Goal: Task Accomplishment & Management: Use online tool/utility

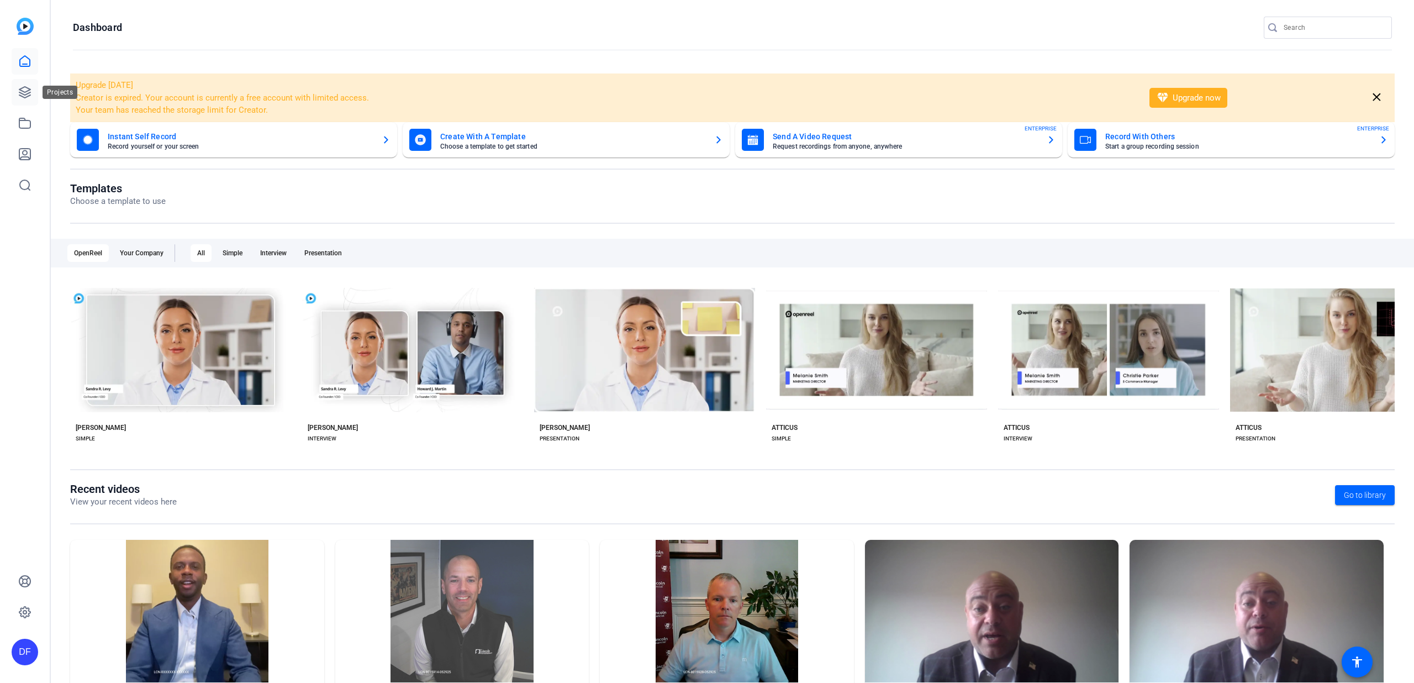
click at [34, 88] on link at bounding box center [25, 92] width 27 height 27
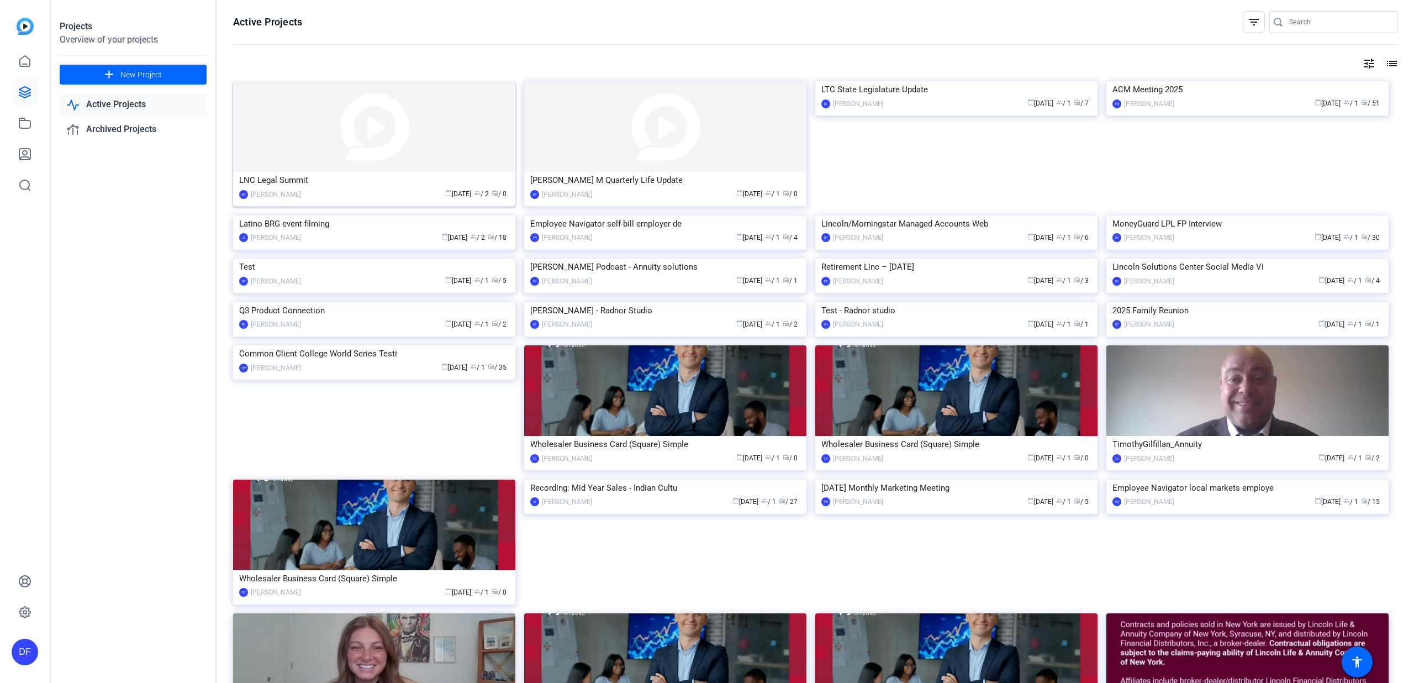
click at [378, 133] on img at bounding box center [374, 126] width 282 height 91
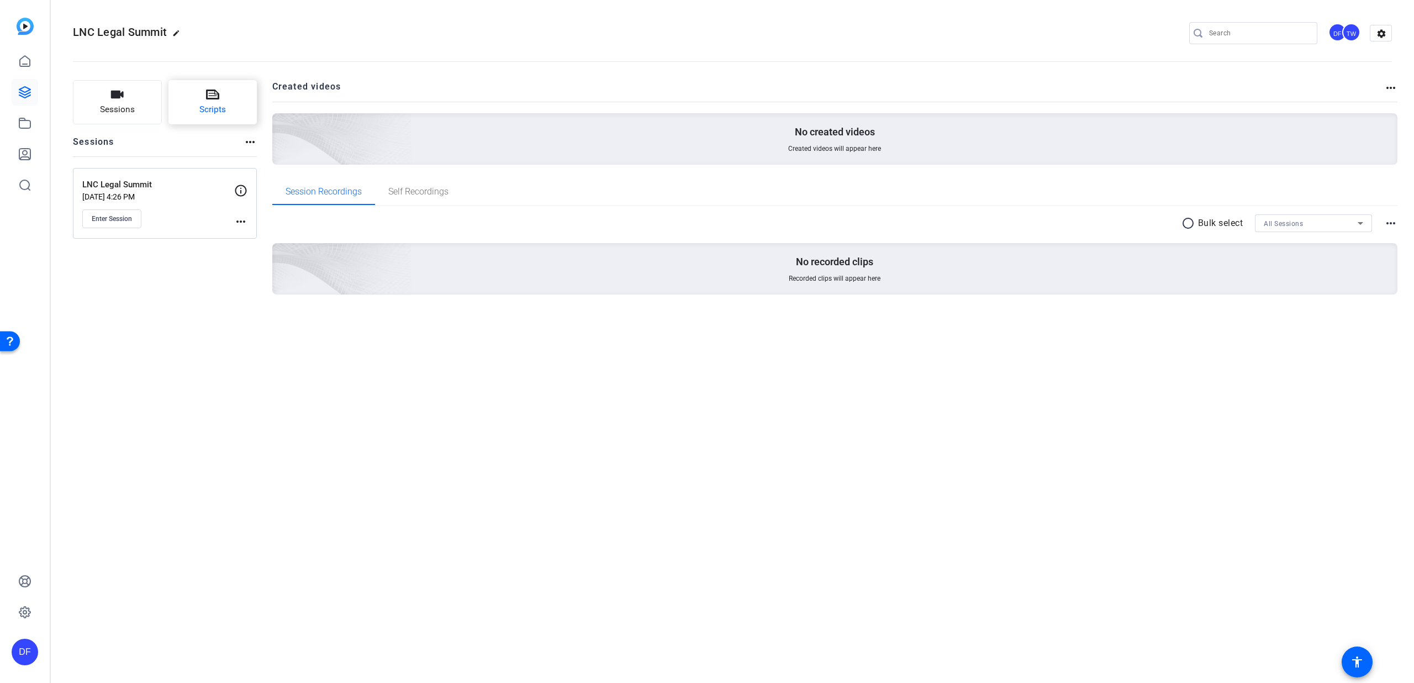
click at [216, 89] on icon at bounding box center [212, 94] width 13 height 13
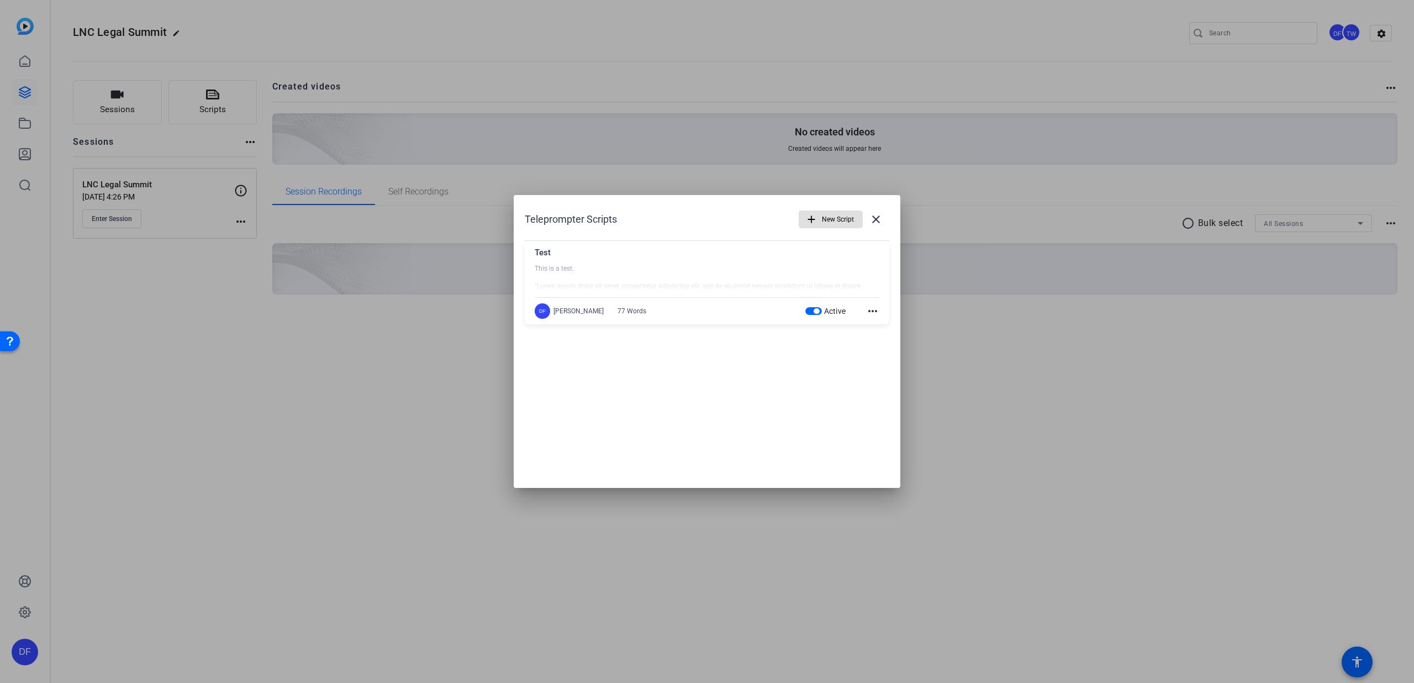
click at [872, 306] on mat-icon "more_horiz" at bounding box center [872, 310] width 13 height 13
click at [882, 338] on span "Delete" at bounding box center [897, 341] width 44 height 13
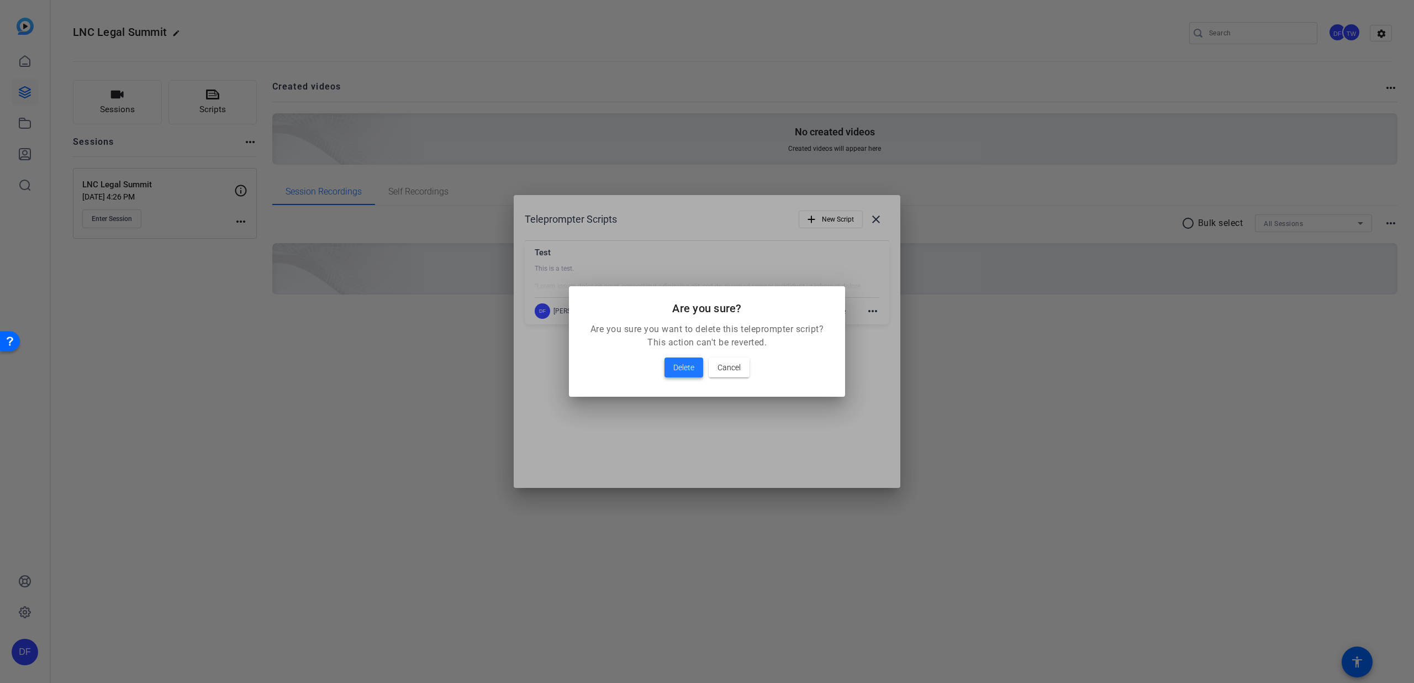
click at [678, 364] on span "Delete" at bounding box center [683, 367] width 21 height 13
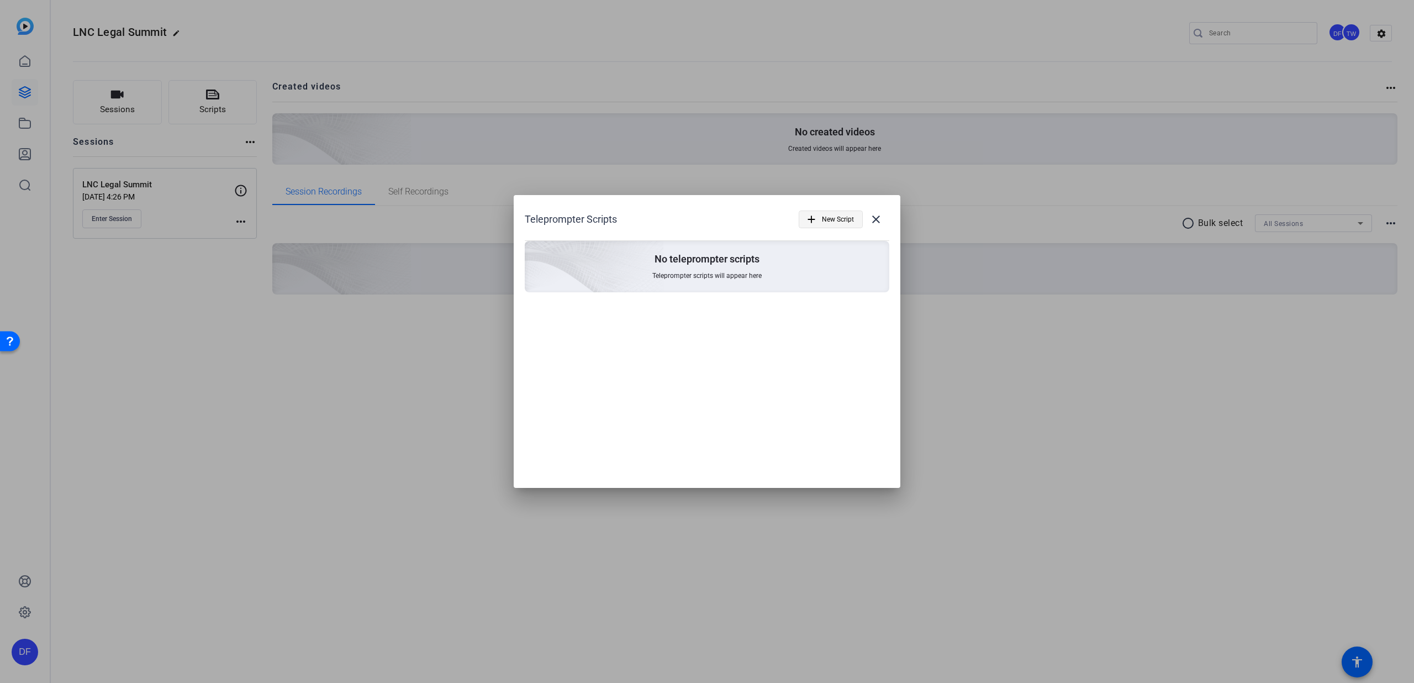
click at [830, 223] on span "New Script" at bounding box center [838, 219] width 32 height 21
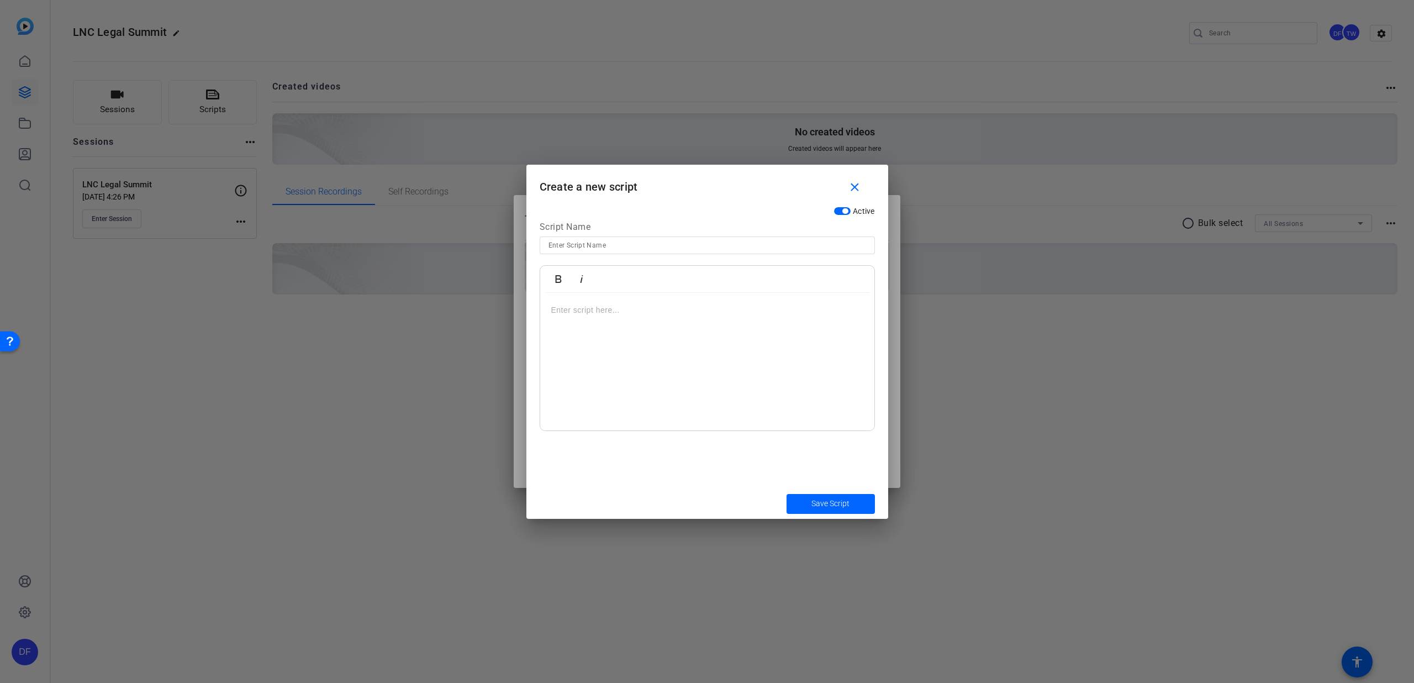
click at [657, 246] on input at bounding box center [708, 245] width 318 height 13
type input "Intro"
click at [621, 313] on p at bounding box center [707, 310] width 312 height 12
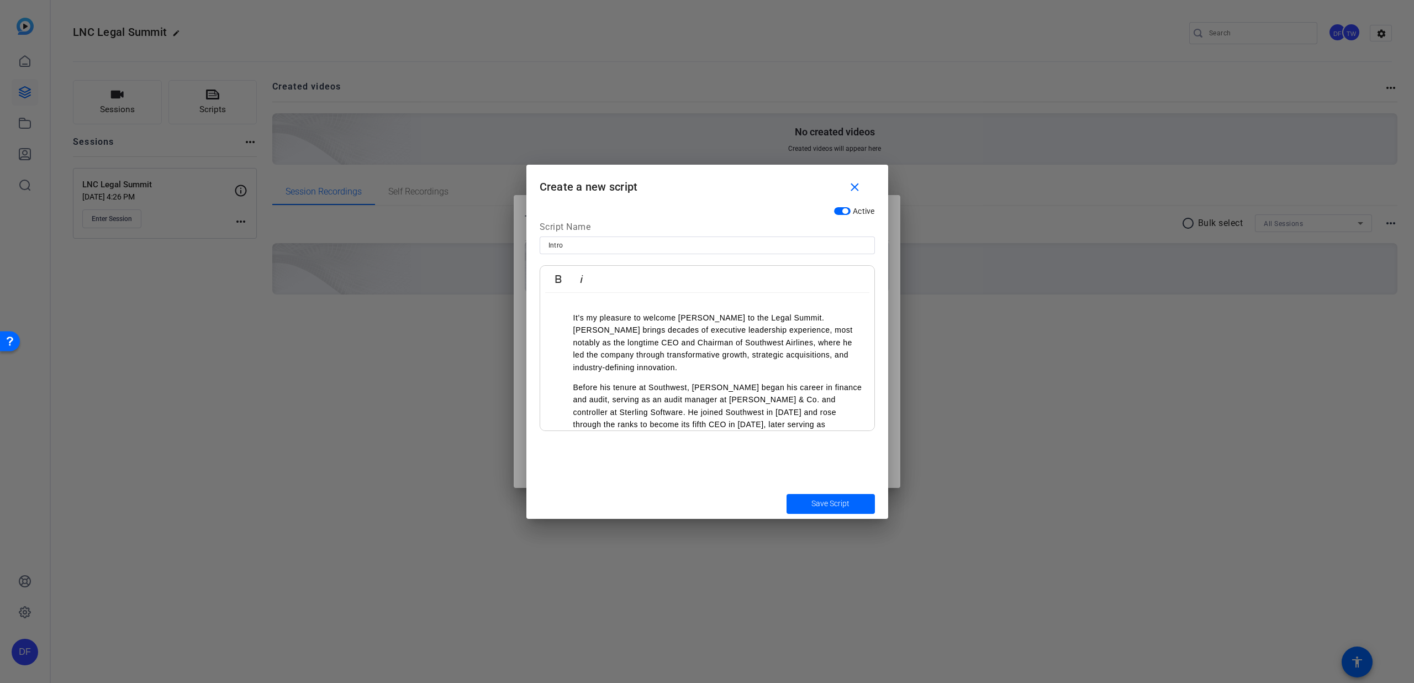
click at [551, 320] on ul "It’s my pleasure to welcome [PERSON_NAME] to the Legal Summit. [PERSON_NAME] br…" at bounding box center [707, 343] width 312 height 62
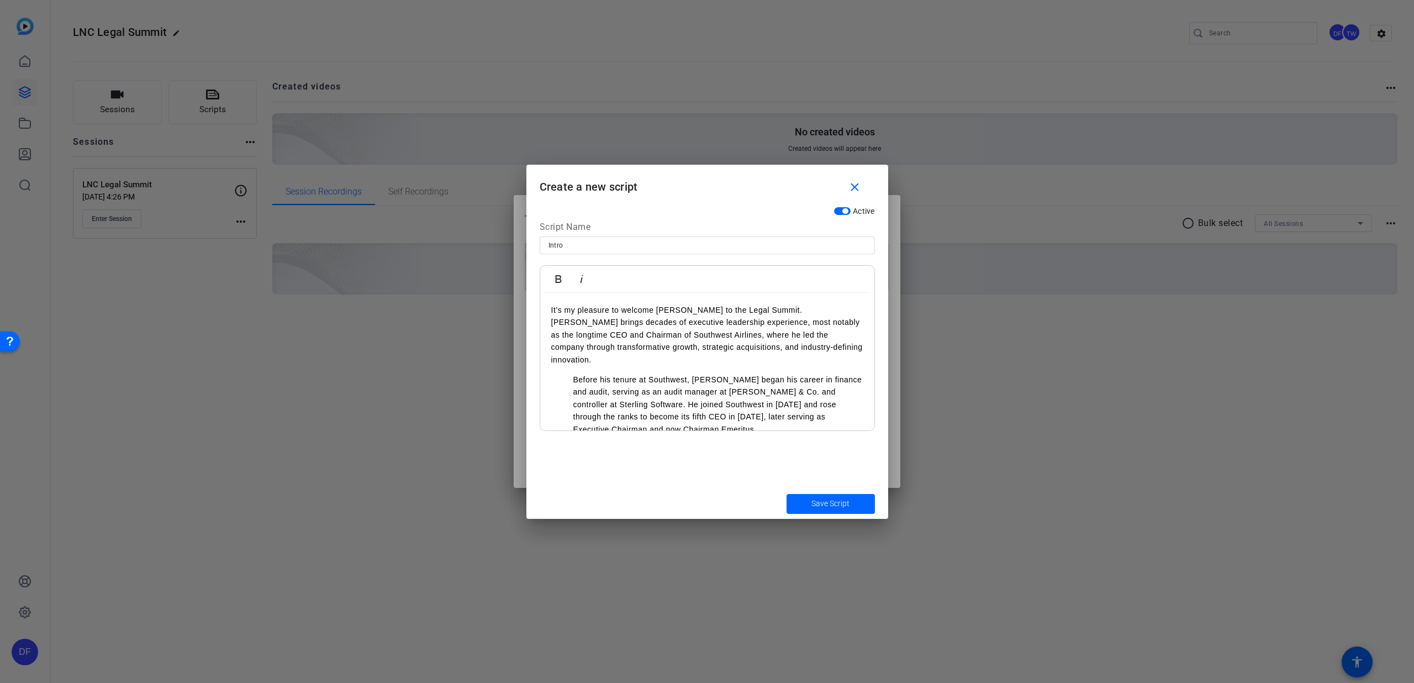
click at [569, 373] on ul "Before his tenure at Southwest, [PERSON_NAME] began his career in finance and a…" at bounding box center [707, 435] width 312 height 124
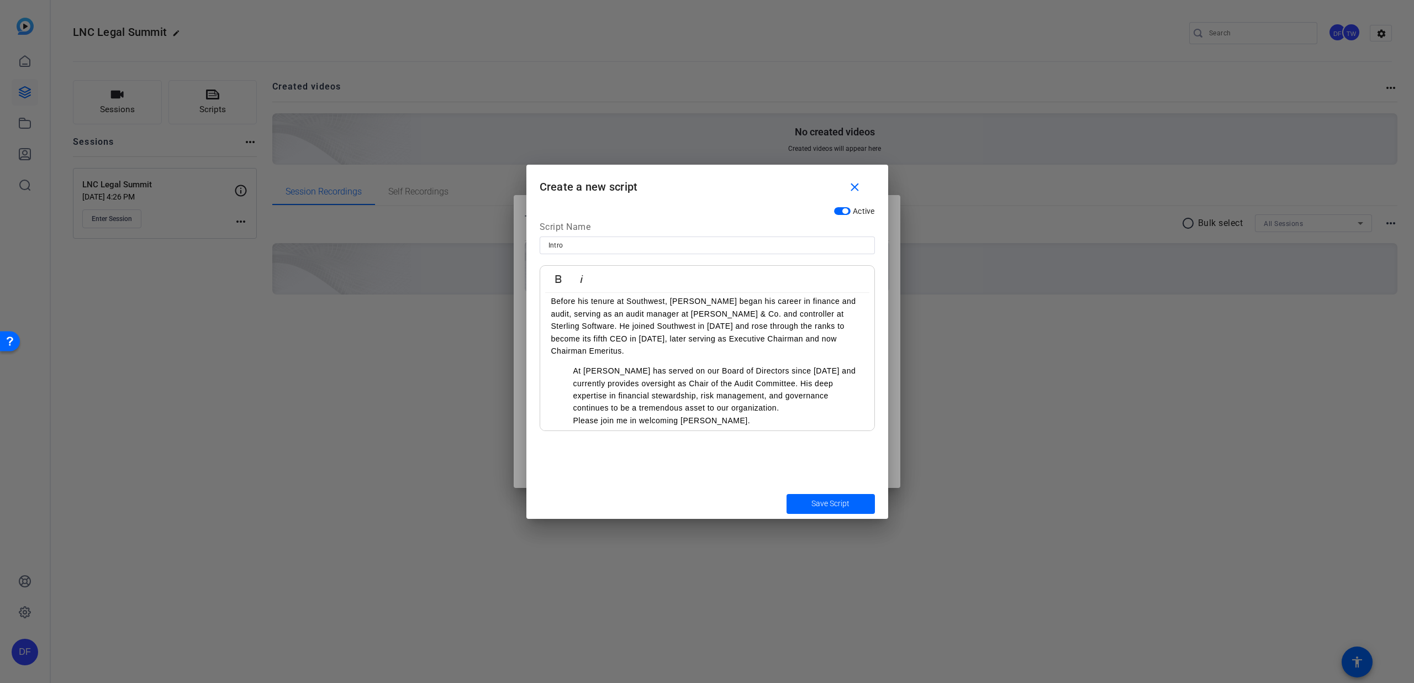
scroll to position [84, 0]
click at [572, 364] on ul "At [PERSON_NAME] has served on our Board of Directors since [DATE] and currentl…" at bounding box center [707, 395] width 312 height 62
click at [570, 412] on ul "Please join me in welcoming [PERSON_NAME]." at bounding box center [707, 418] width 312 height 12
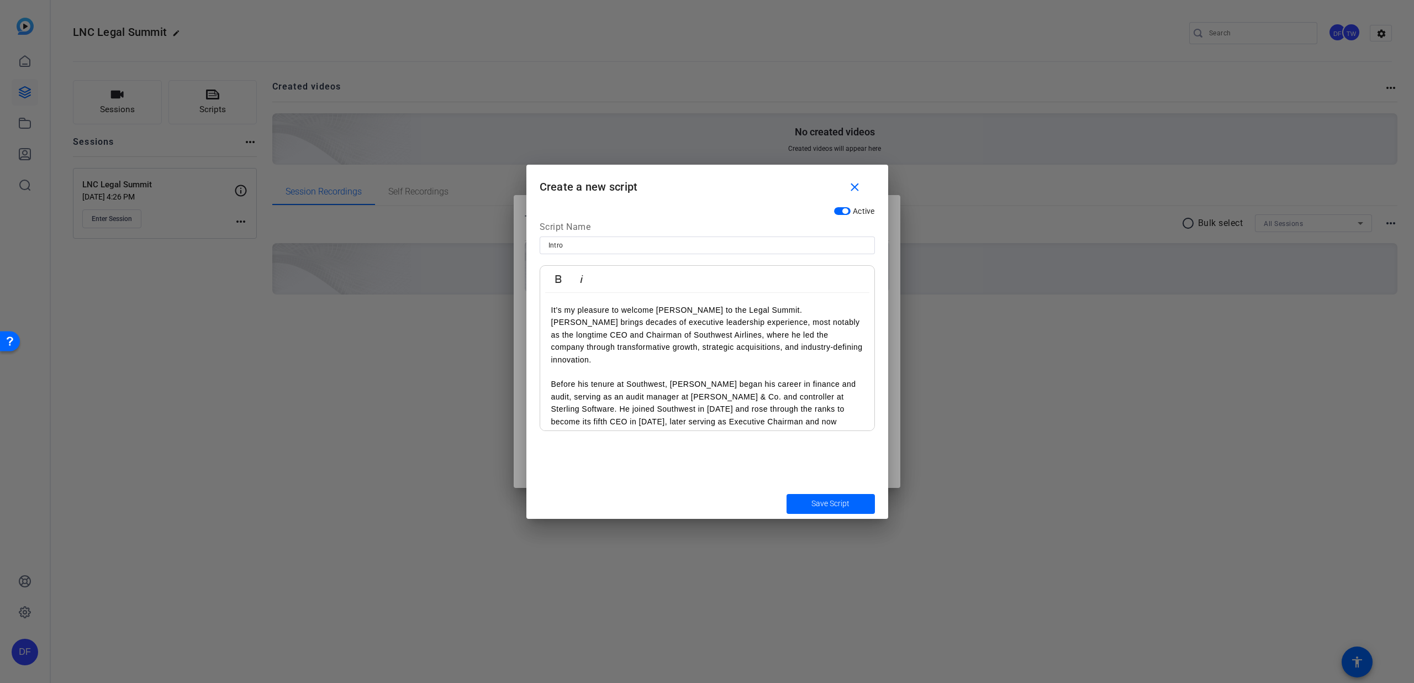
click at [551, 378] on p "Before his tenure at Southwest, [PERSON_NAME] began his career in finance and a…" at bounding box center [707, 409] width 312 height 62
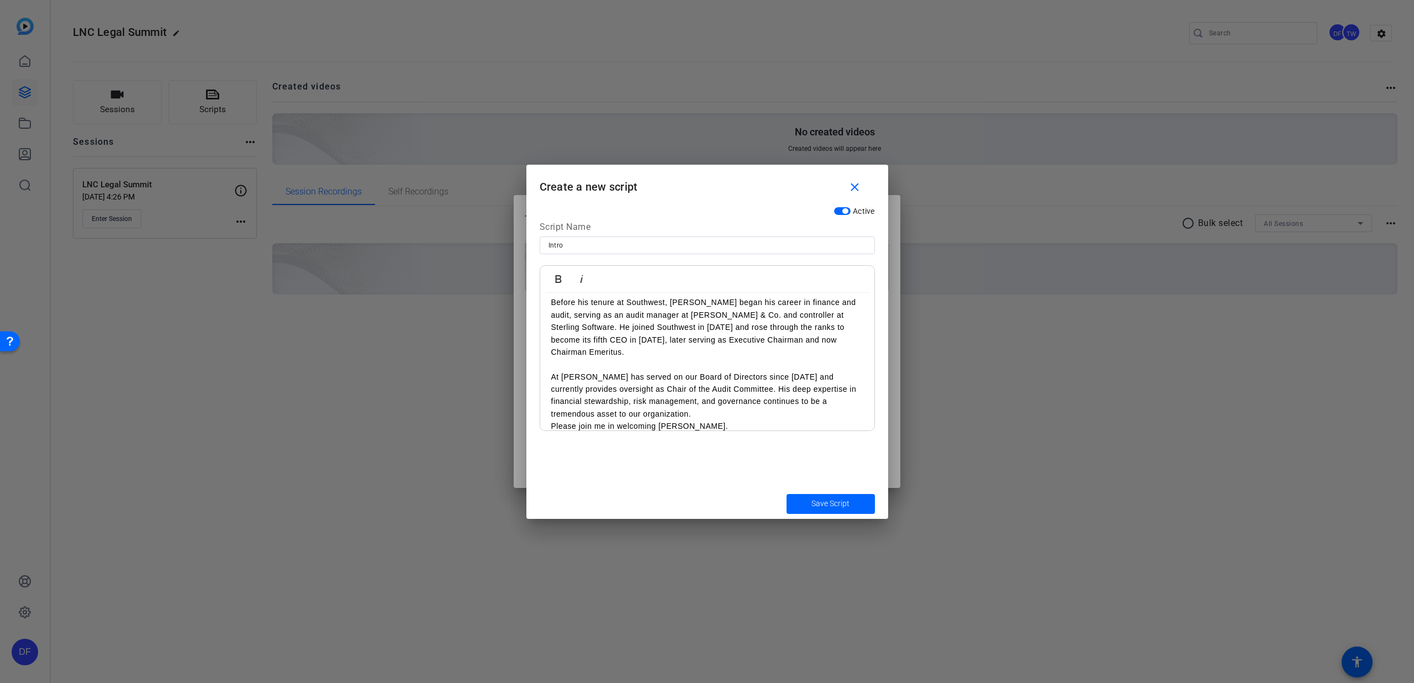
click at [802, 497] on span "submit" at bounding box center [831, 504] width 88 height 27
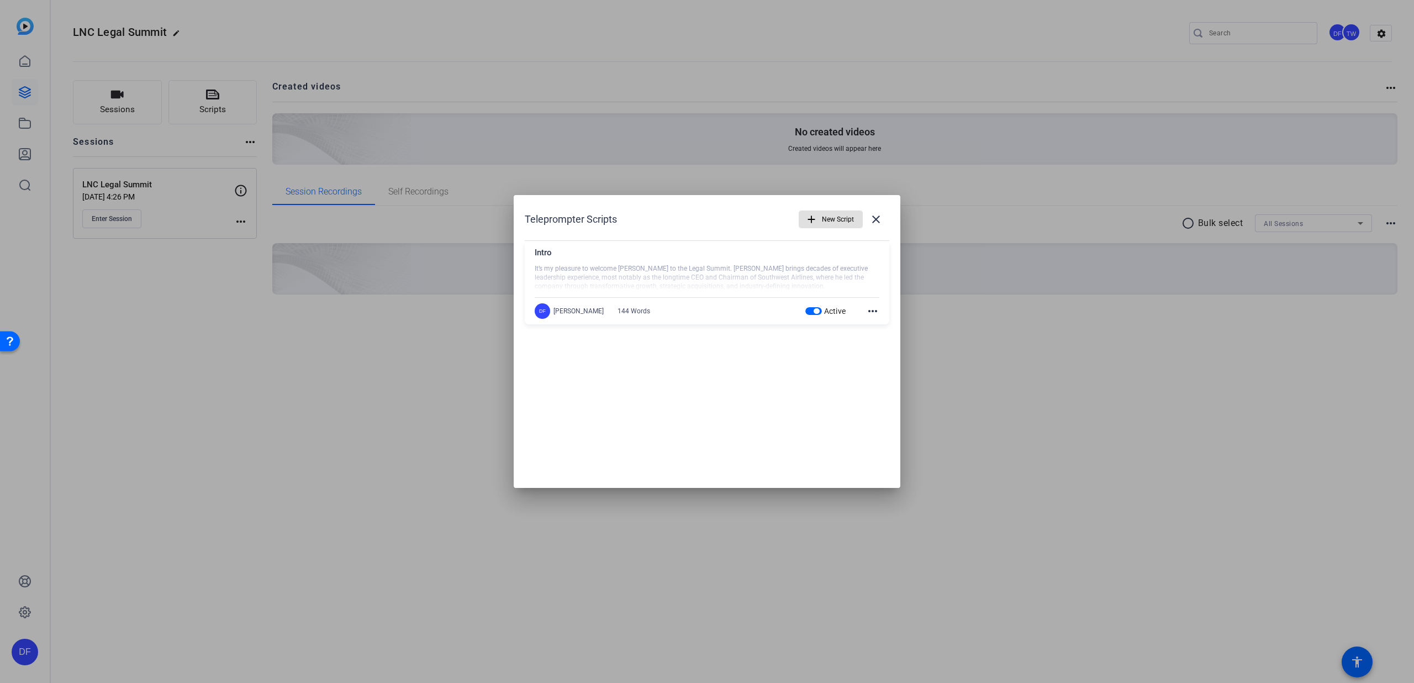
click at [835, 214] on span "New Script" at bounding box center [838, 219] width 32 height 21
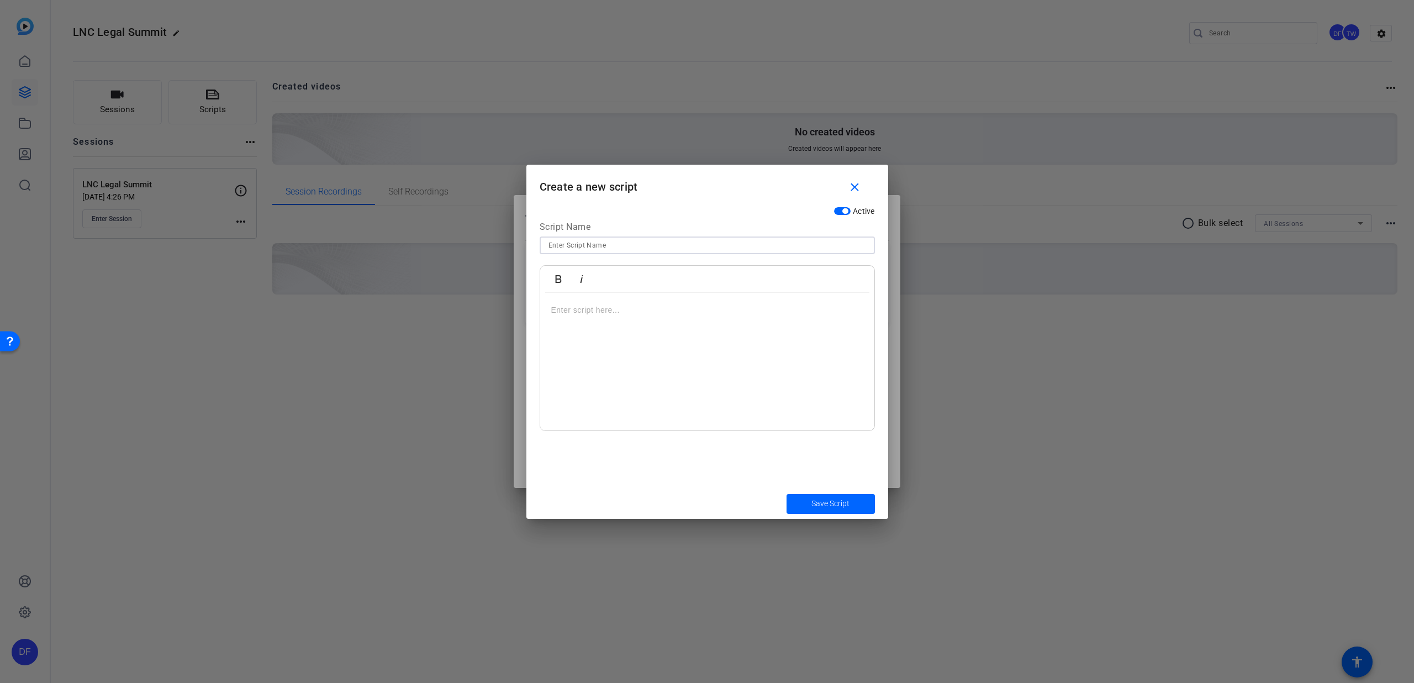
click at [570, 240] on input at bounding box center [708, 245] width 318 height 13
type input "All Questions"
click at [576, 313] on p at bounding box center [707, 310] width 312 height 12
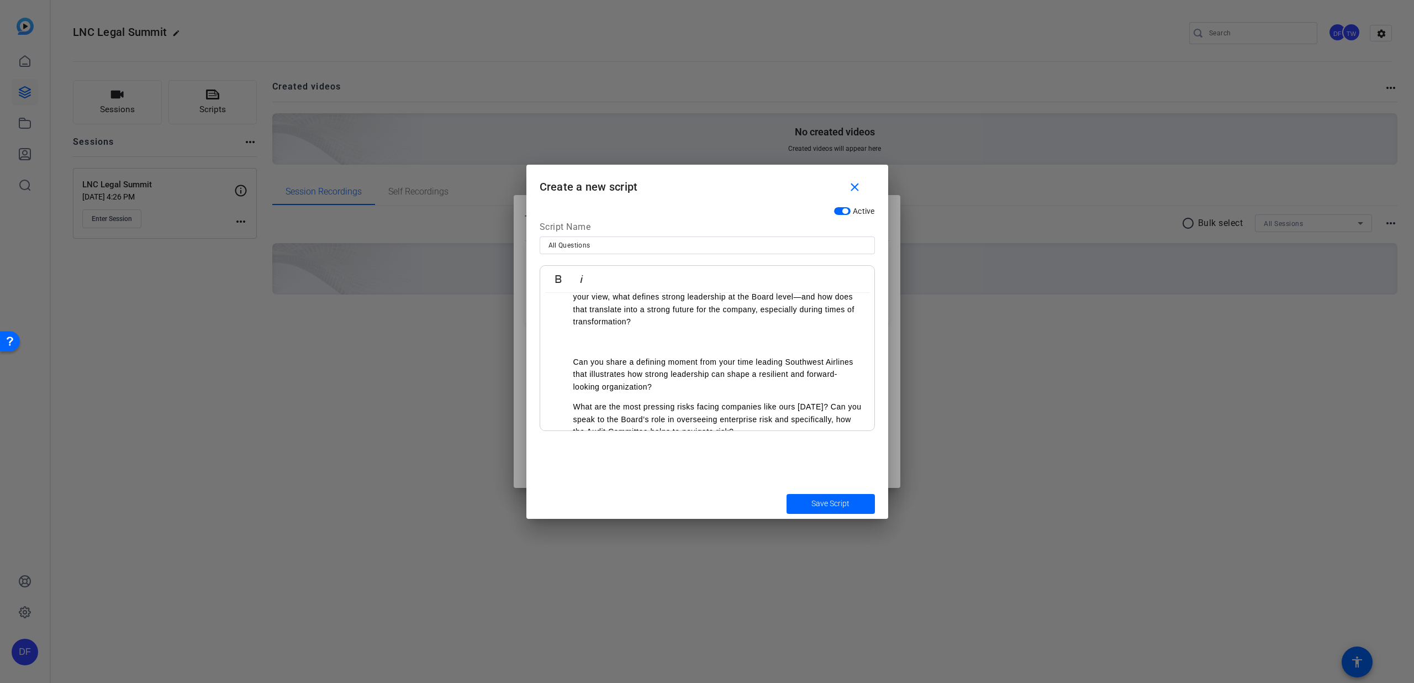
scroll to position [0, 0]
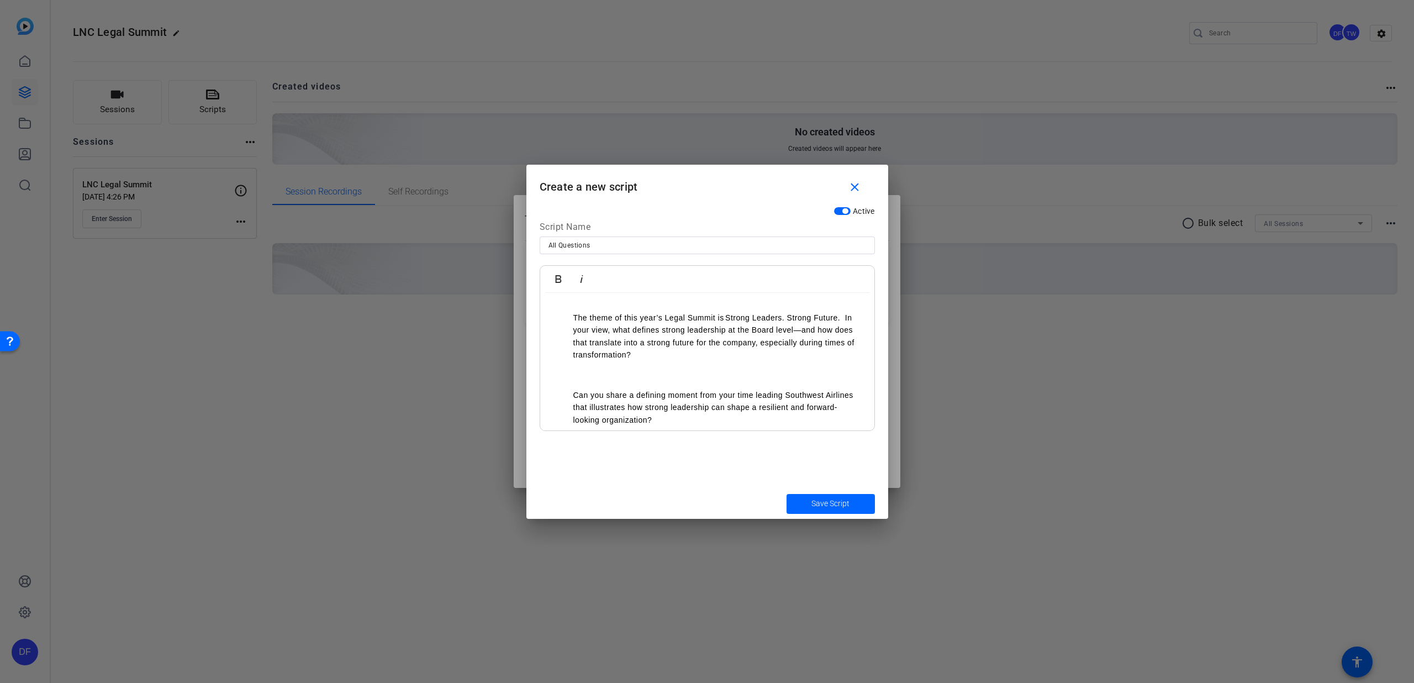
click at [568, 317] on ol "The theme of this year’s Legal Summit is Strong Leaders. Strong Future. In your…" at bounding box center [707, 337] width 312 height 50
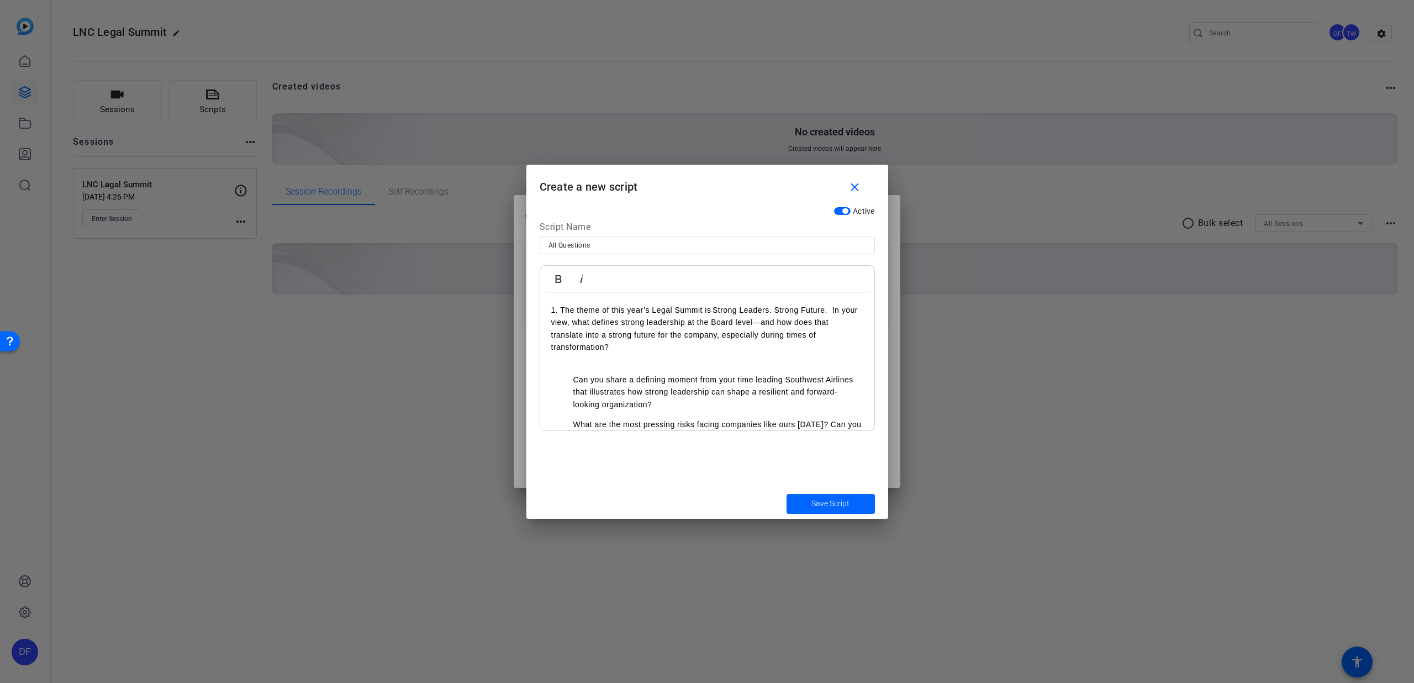
click at [570, 375] on ol "Can you share a defining moment from your time leading Southwest Airlines that …" at bounding box center [707, 391] width 312 height 37
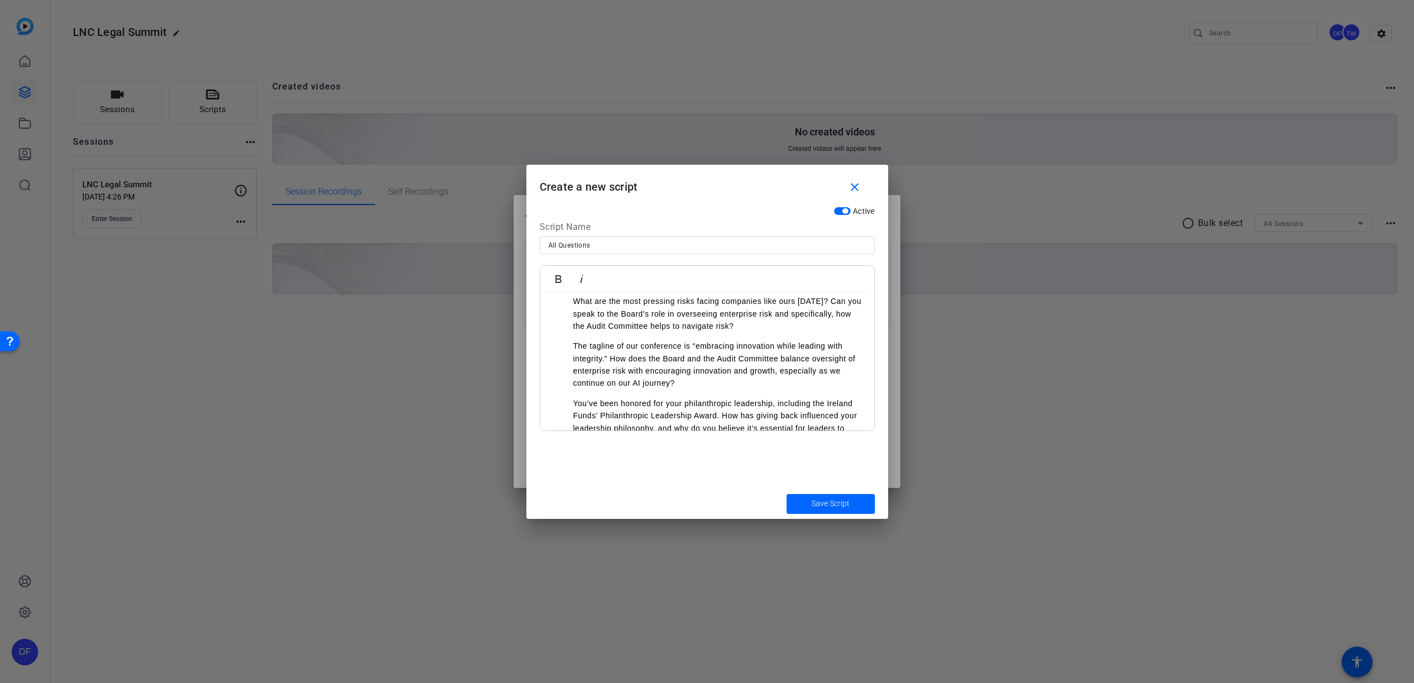
scroll to position [48, 0]
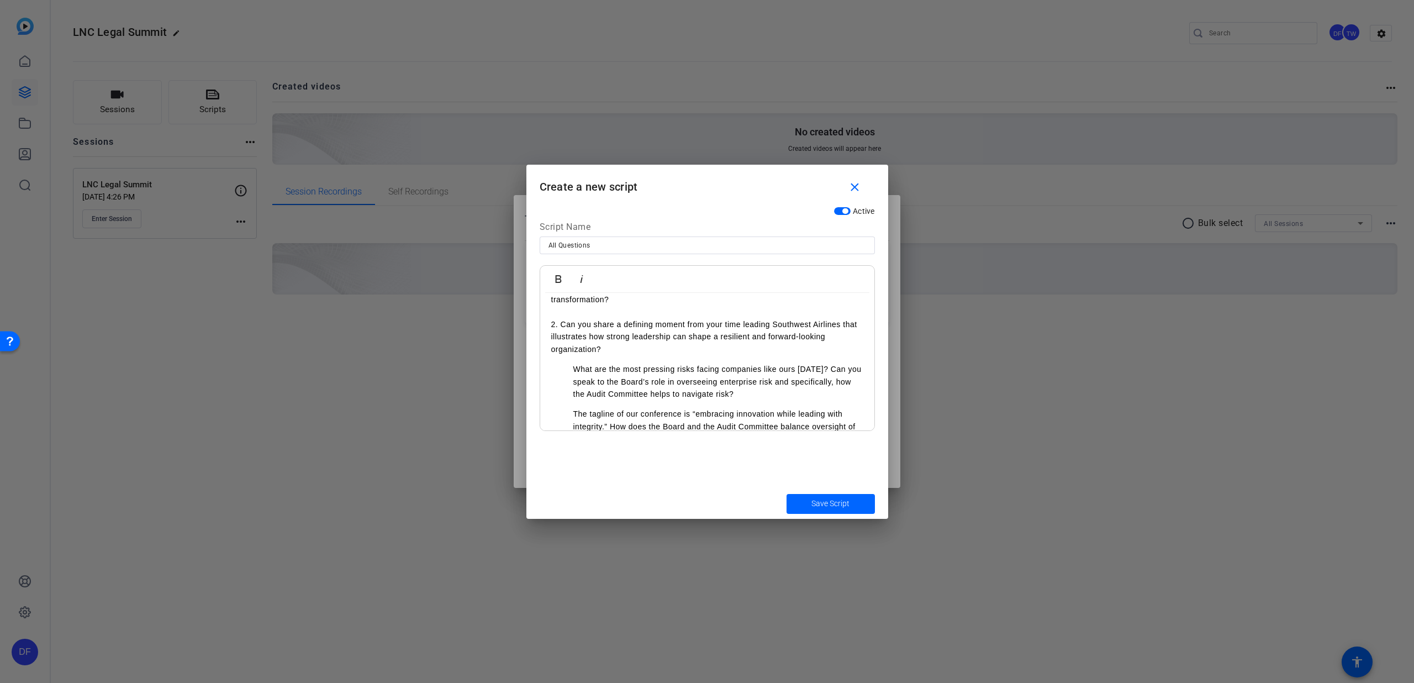
click at [575, 366] on p "What are the most pressing risks facing companies like ours [DATE]? Can you spe…" at bounding box center [718, 381] width 290 height 37
click at [616, 349] on p "2. Can you share a defining moment from your time leading Southwest Airlines th…" at bounding box center [707, 336] width 312 height 37
click at [556, 374] on p "3What are the most pressing risks facing companies like ours [DATE]? Can you sp…" at bounding box center [707, 386] width 312 height 37
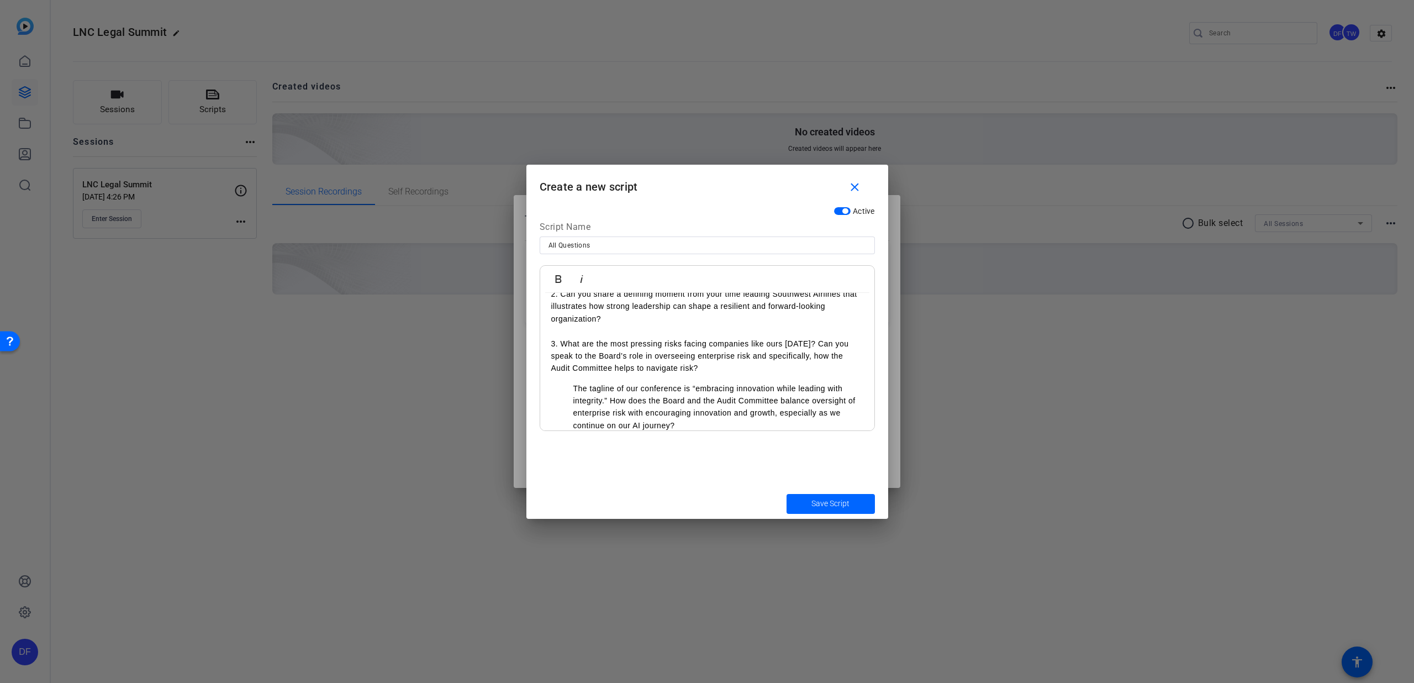
scroll to position [80, 0]
click at [570, 385] on ol "The tagline of our conference is “embracing innovation while leading with integ…" at bounding box center [707, 405] width 312 height 50
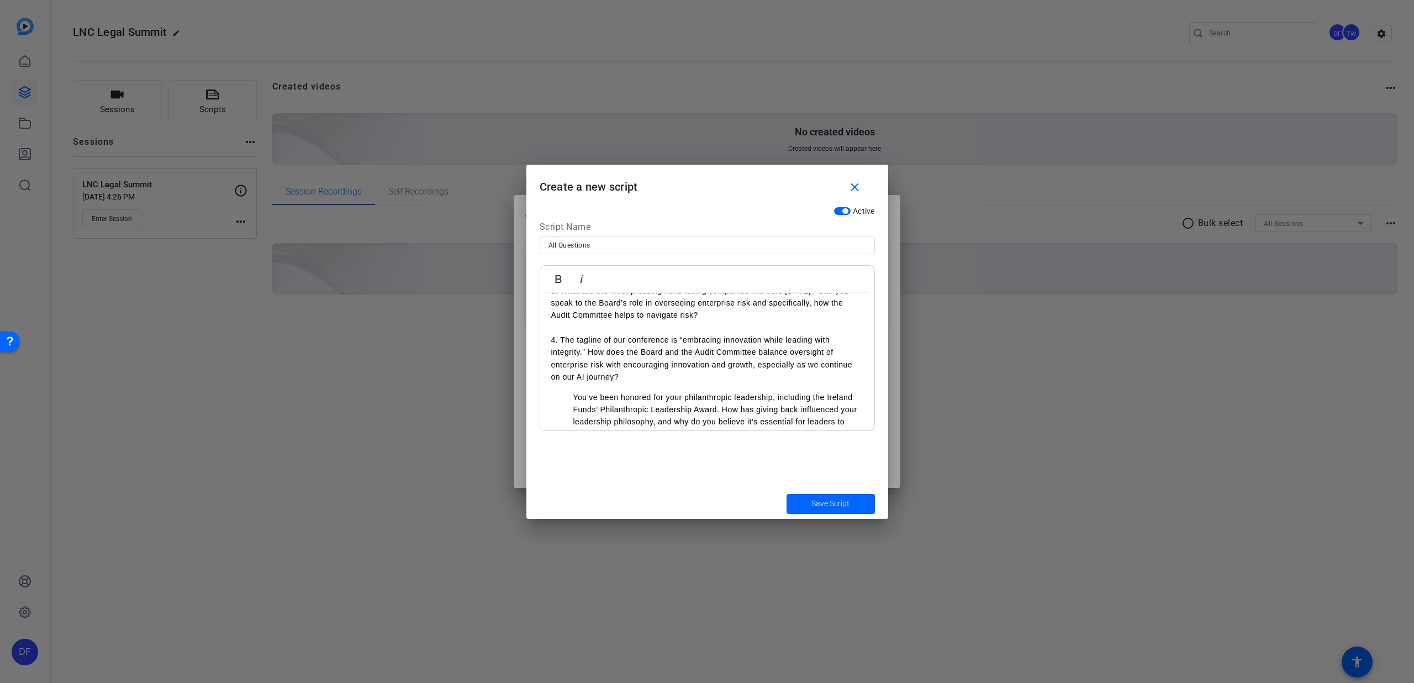
click at [571, 395] on ol "You’ve been honored for your philanthropic leadership, including the Ireland Fu…" at bounding box center [707, 416] width 312 height 50
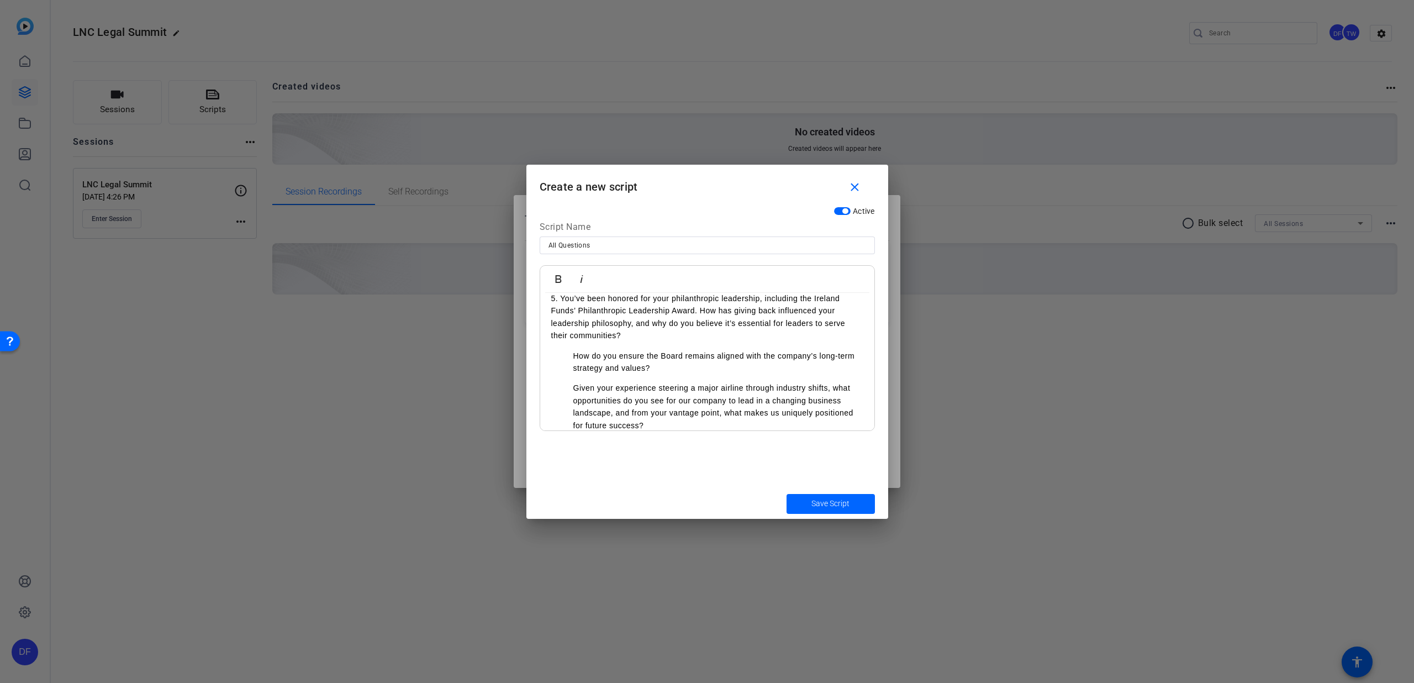
scroll to position [201, 0]
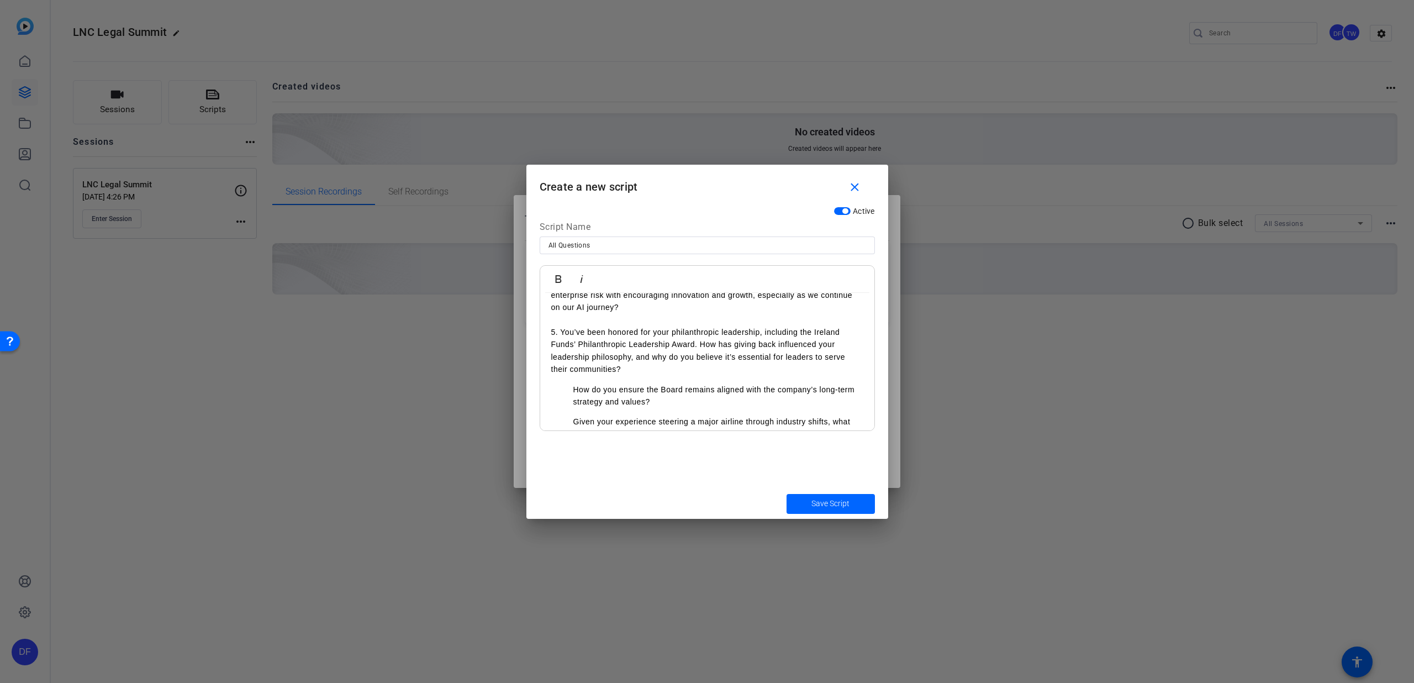
click at [571, 387] on ol "How do you ensure the Board remains aligned with the company’s long-term strate…" at bounding box center [707, 395] width 312 height 25
click at [626, 370] on p "5. You’ve been honored for your philanthropic leadership, including the Ireland…" at bounding box center [707, 351] width 312 height 50
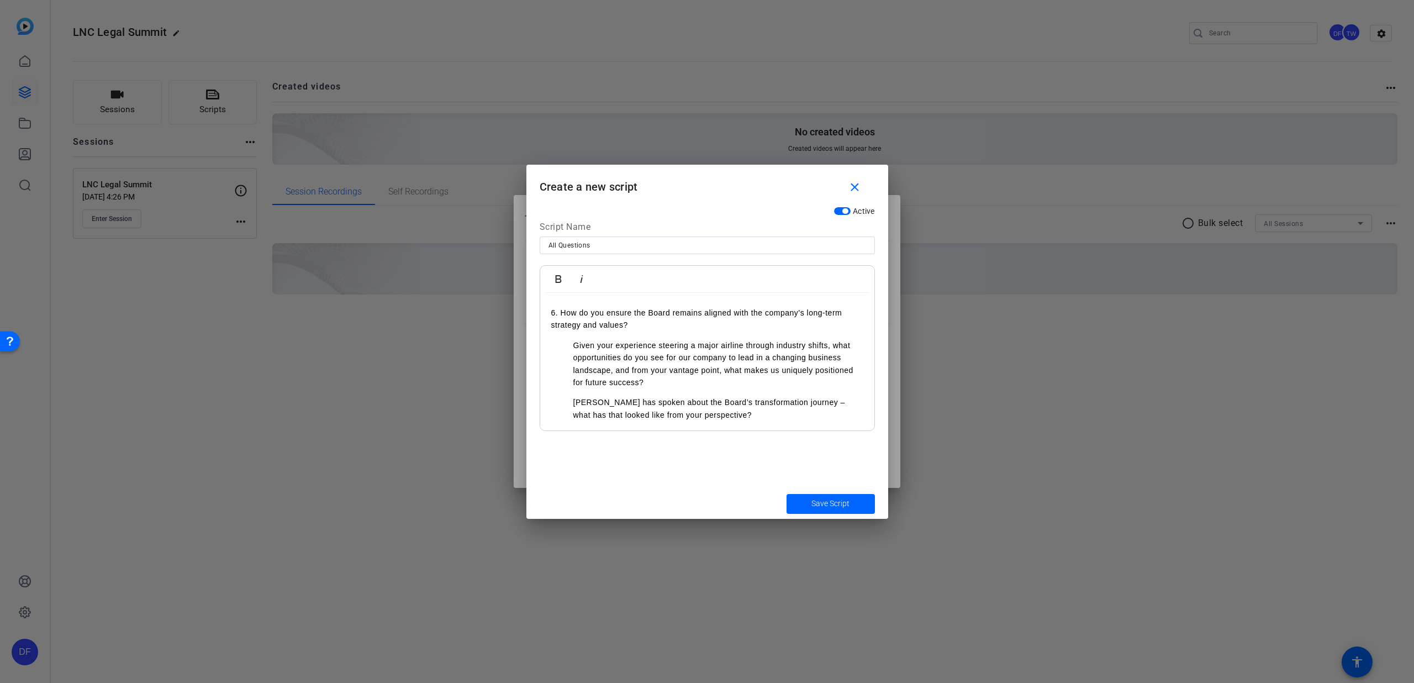
scroll to position [281, 0]
click at [573, 349] on p "Given your experience steering a major airline through industry shifts, what op…" at bounding box center [718, 365] width 290 height 50
click at [569, 391] on ol "[PERSON_NAME] has spoken about the Board’s transformation journey – what has th…" at bounding box center [707, 399] width 312 height 25
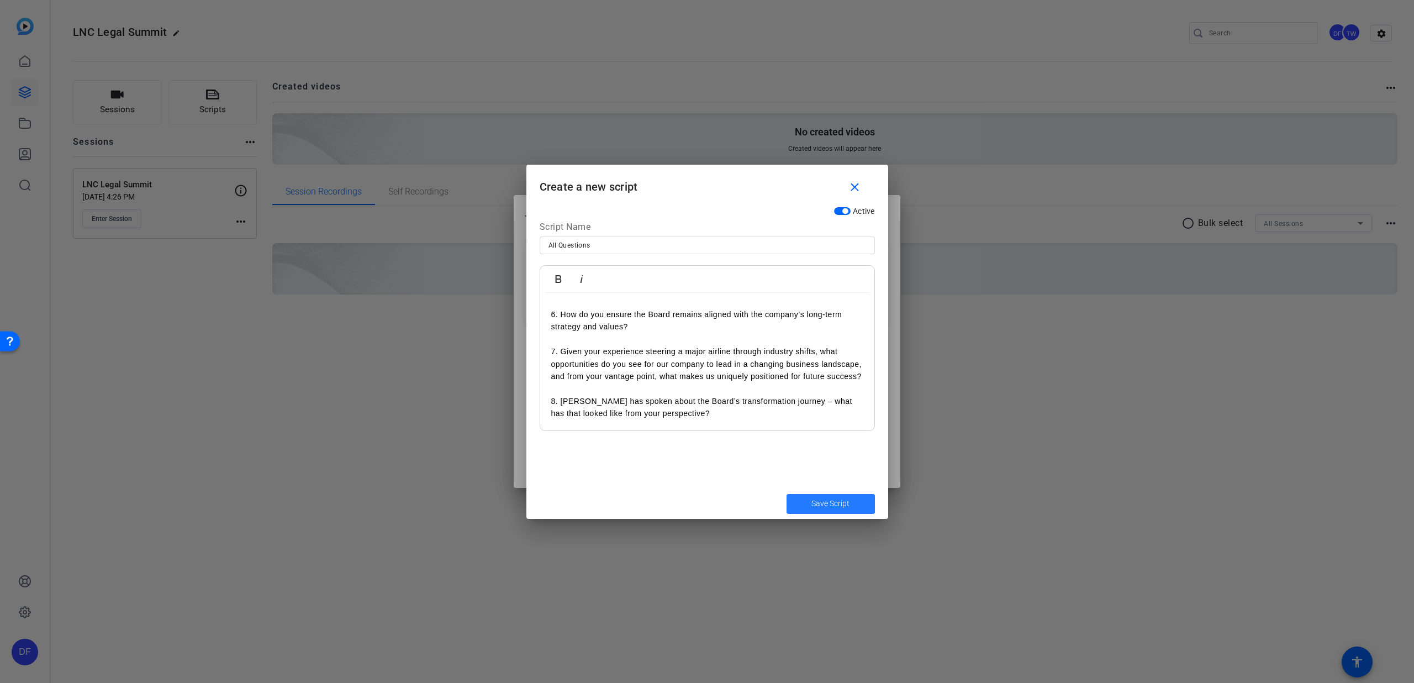
click at [807, 503] on span "submit" at bounding box center [831, 504] width 88 height 27
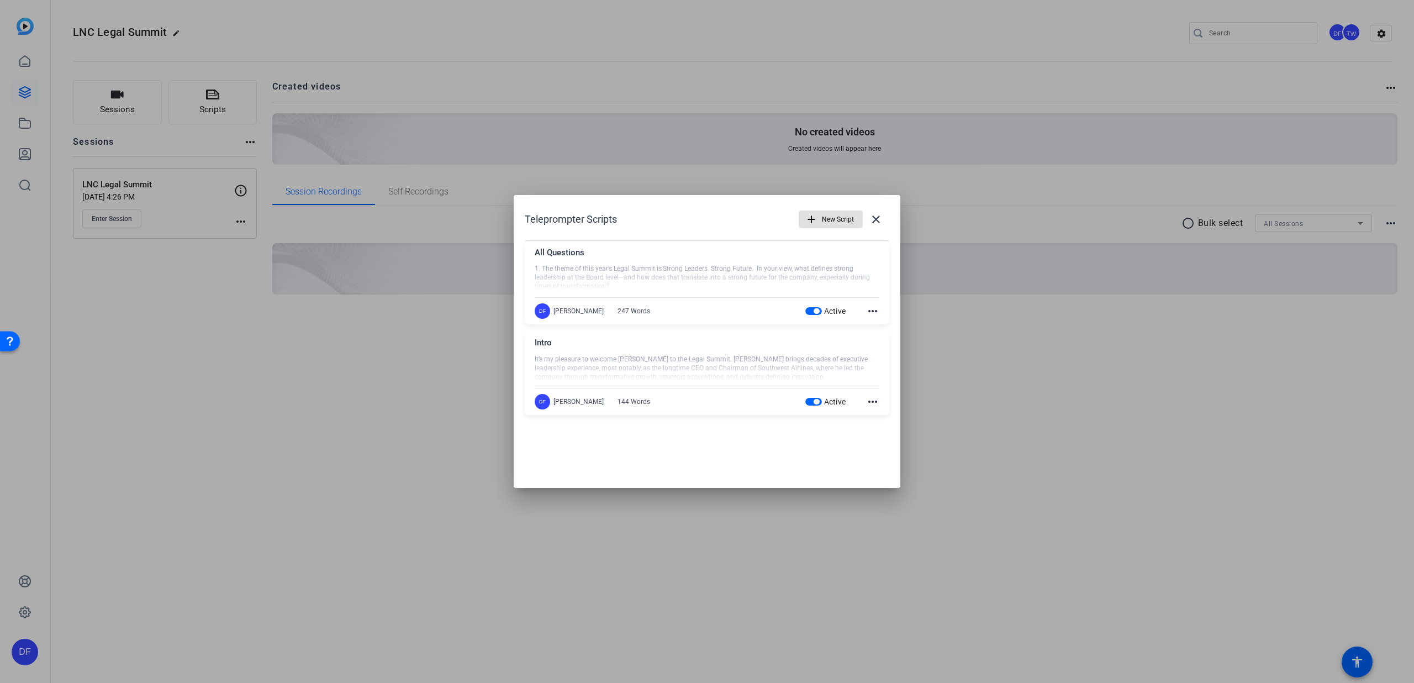
click at [817, 223] on mat-icon "add" at bounding box center [811, 219] width 12 height 12
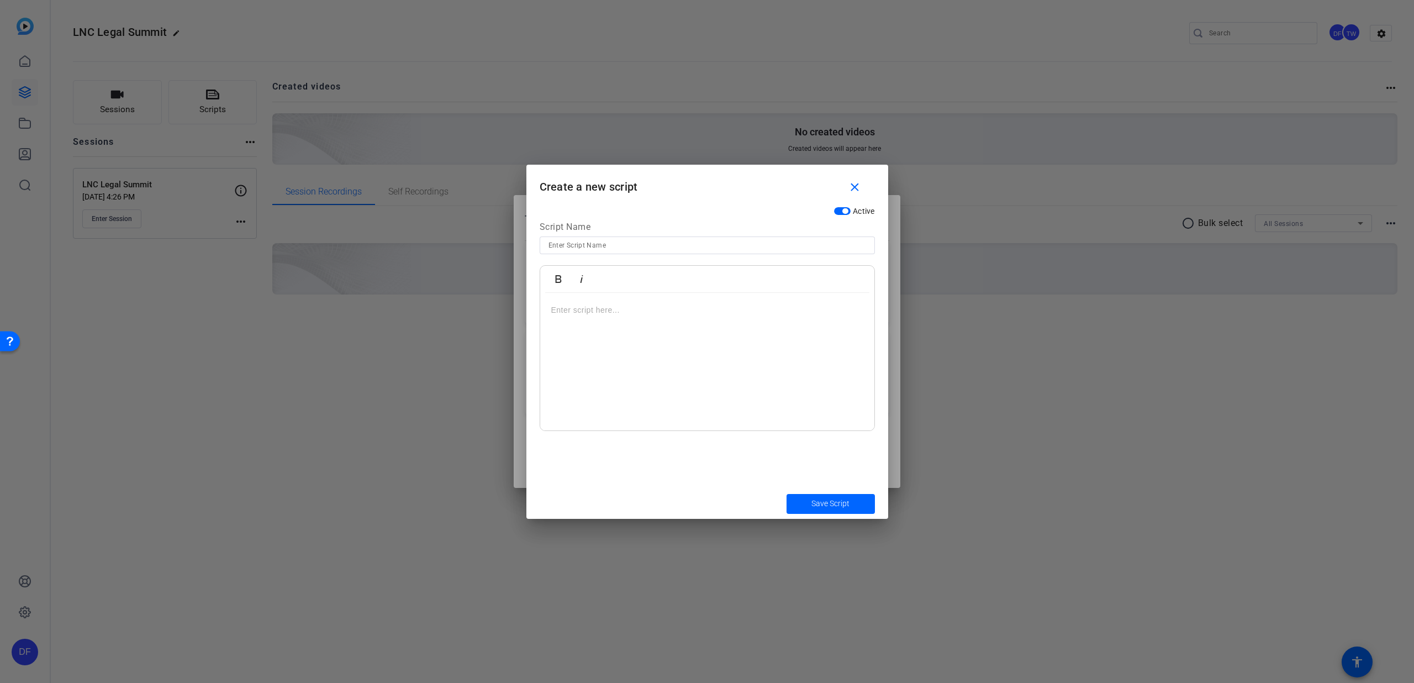
click at [627, 247] on input at bounding box center [708, 245] width 318 height 13
type input "Outro"
click at [588, 305] on p at bounding box center [707, 310] width 312 height 12
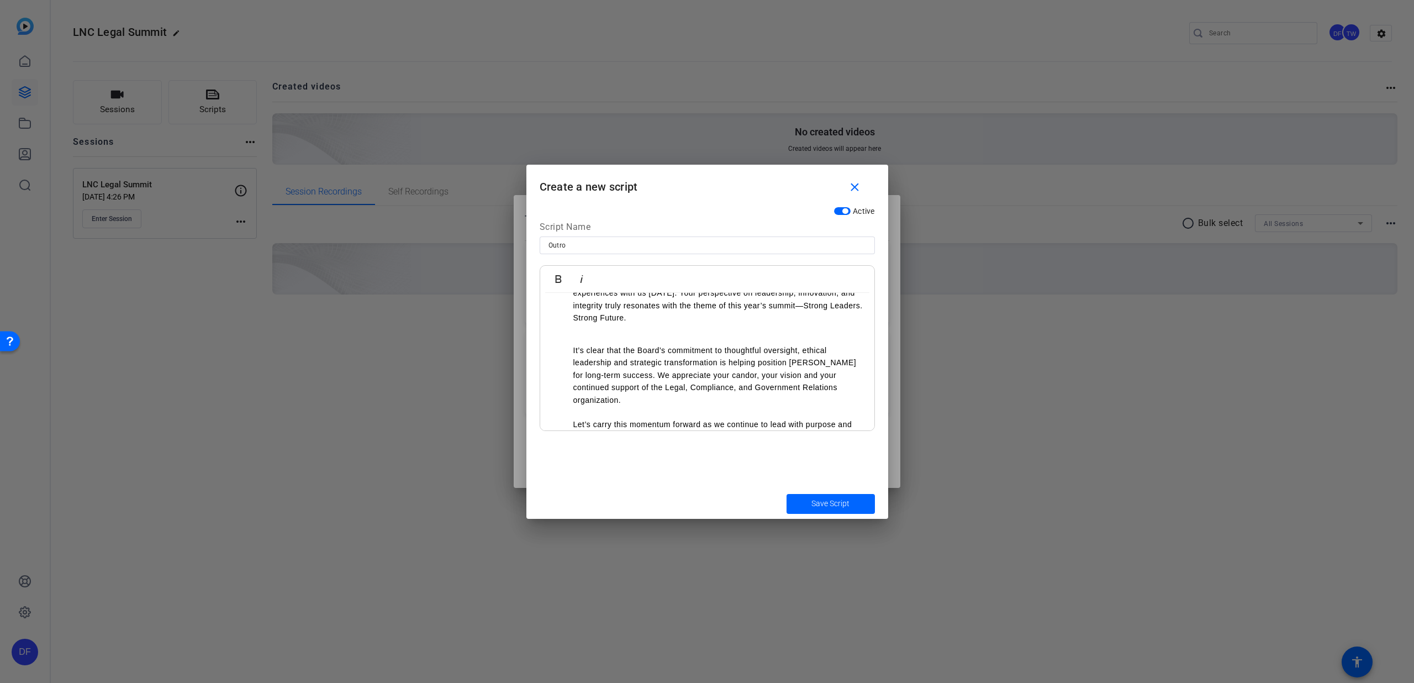
scroll to position [0, 0]
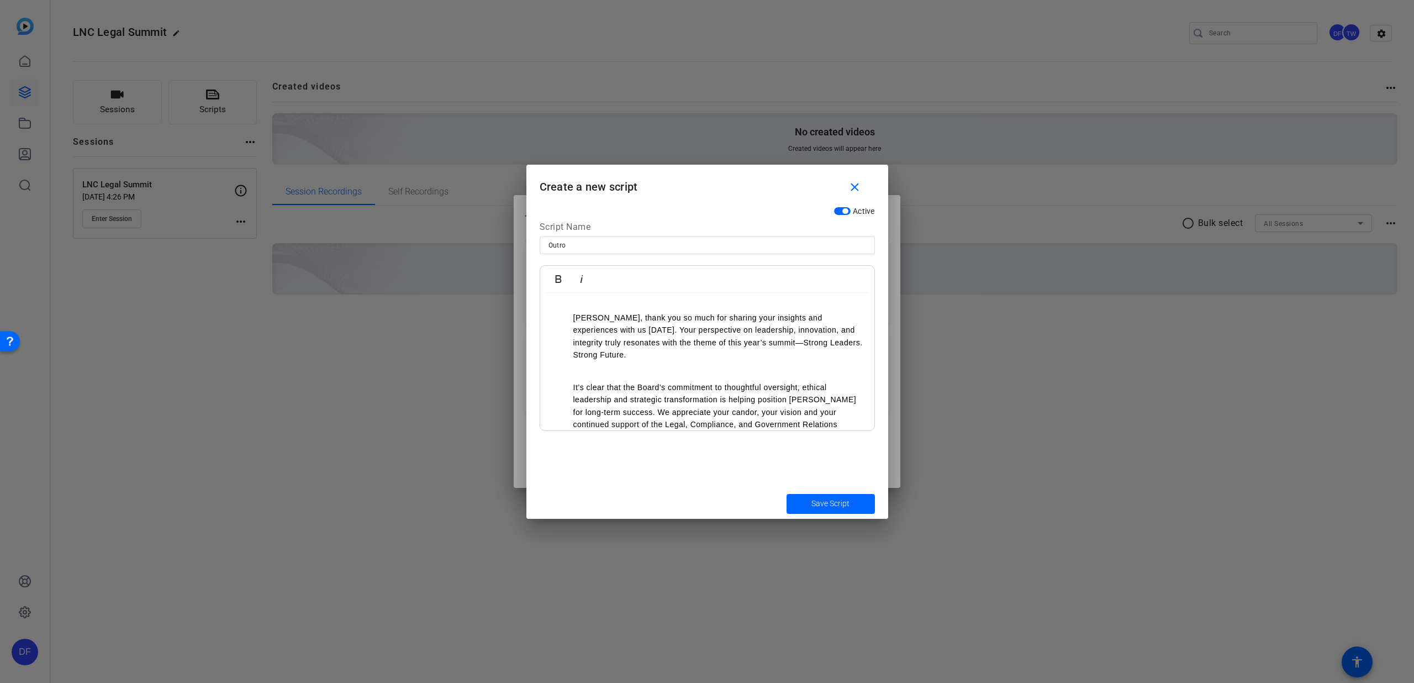
click at [566, 317] on ul "[PERSON_NAME], thank you so much for sharing your insights and experiences with…" at bounding box center [707, 343] width 312 height 62
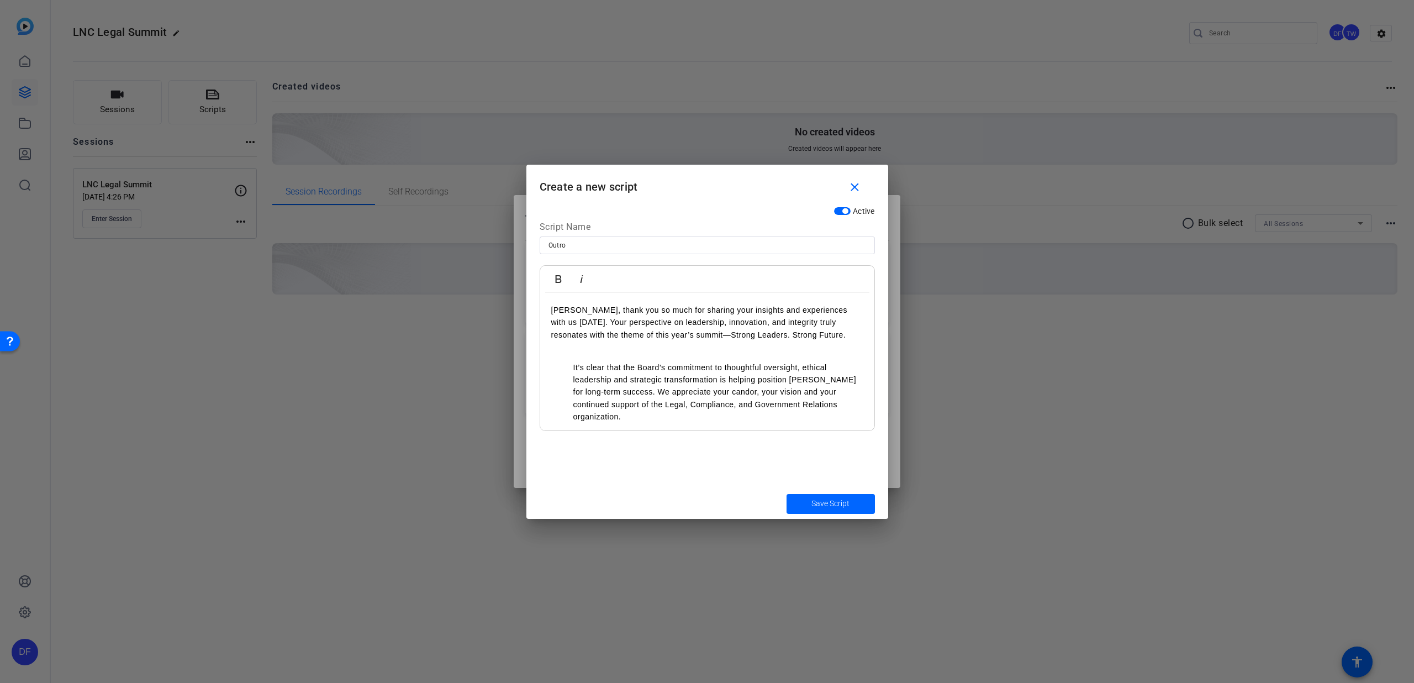
click at [574, 367] on p "It’s clear that the Board’s commitment to thoughtful oversight, ethical leaders…" at bounding box center [718, 398] width 290 height 74
click at [568, 367] on ul "It’s clear that the Board’s commitment to thoughtful oversight, ethical leaders…" at bounding box center [707, 410] width 312 height 99
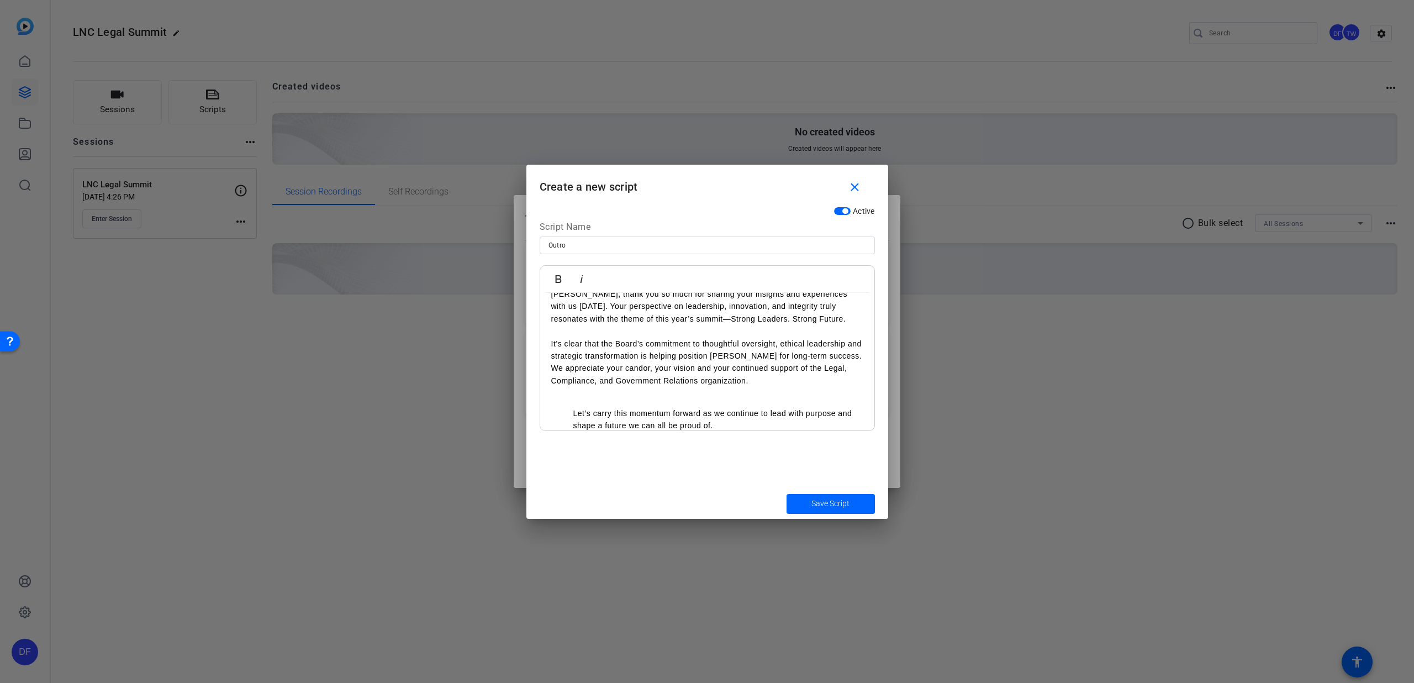
scroll to position [35, 0]
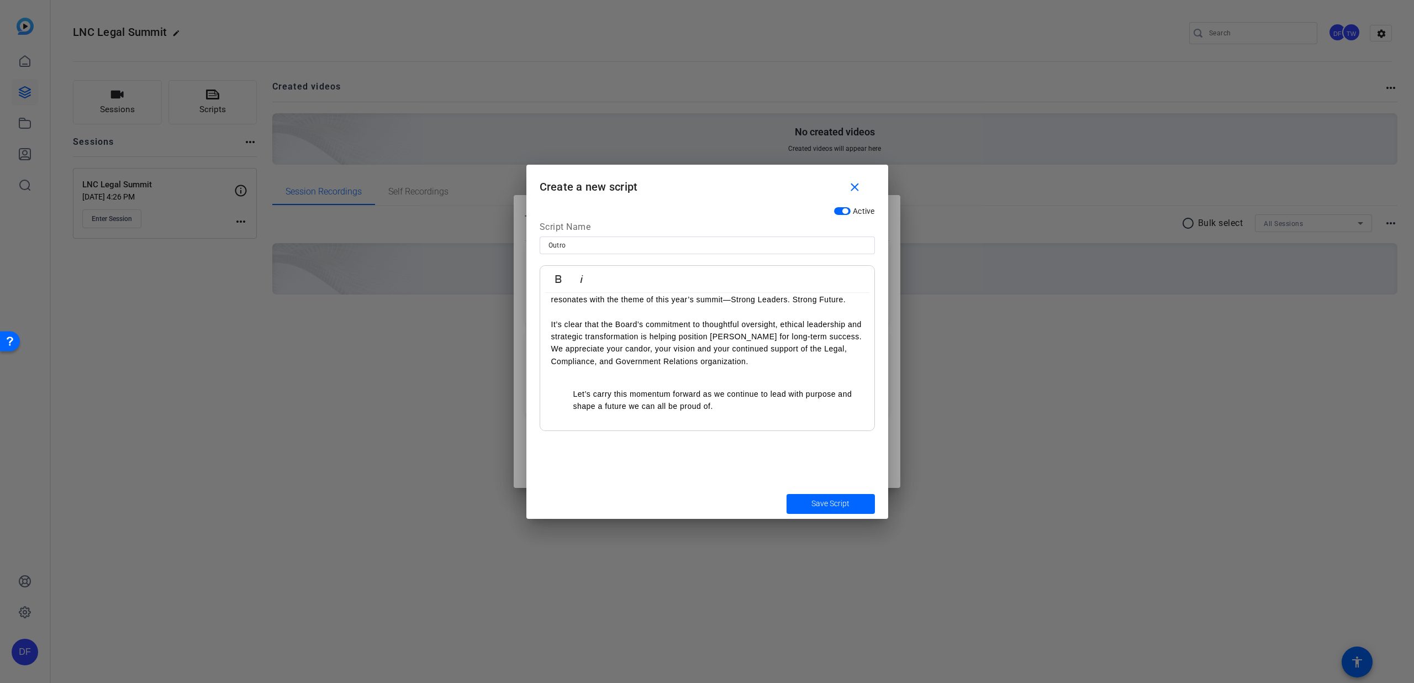
click at [568, 390] on ul "Let’s carry this momentum forward as we continue to lead with purpose and shape…" at bounding box center [707, 400] width 312 height 25
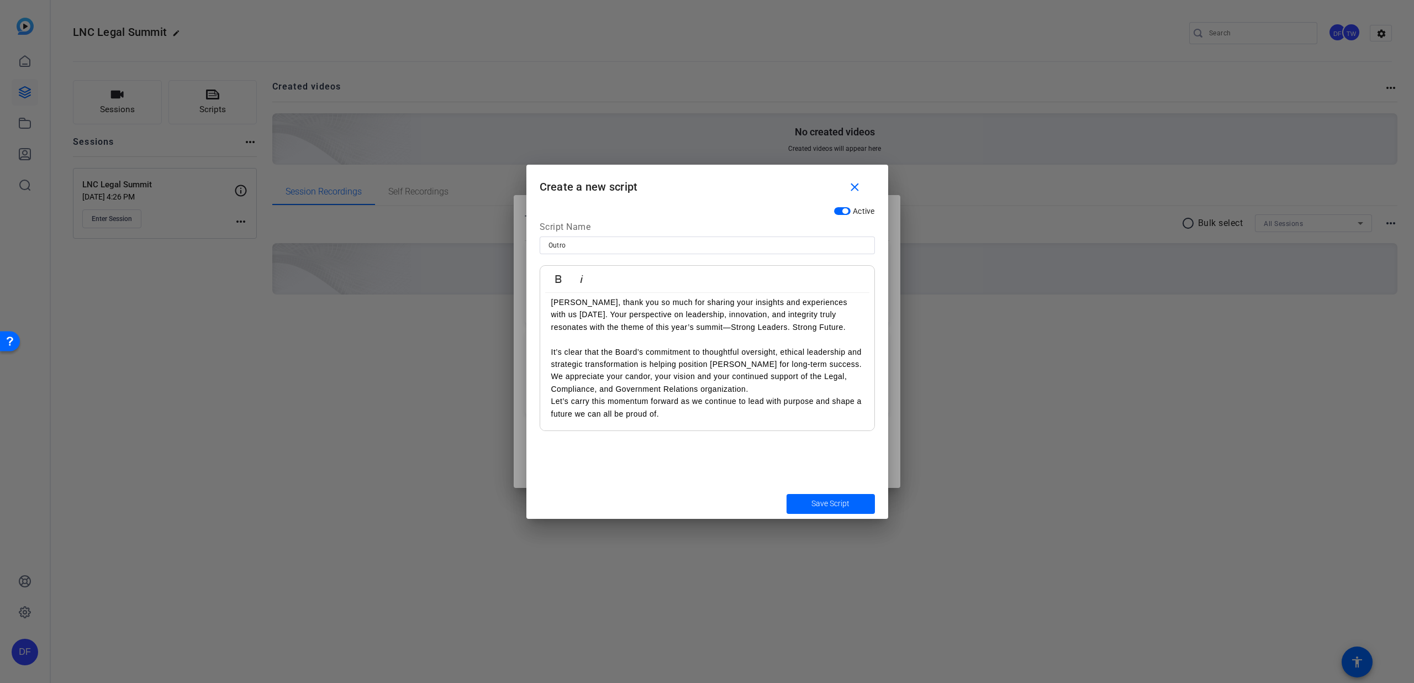
scroll to position [8, 0]
drag, startPoint x: 660, startPoint y: 327, endPoint x: 784, endPoint y: 334, distance: 124.5
click at [784, 334] on p "[PERSON_NAME], thank you so much for sharing your insights and experiences with…" at bounding box center [707, 321] width 312 height 50
click at [559, 277] on icon "button" at bounding box center [558, 278] width 13 height 13
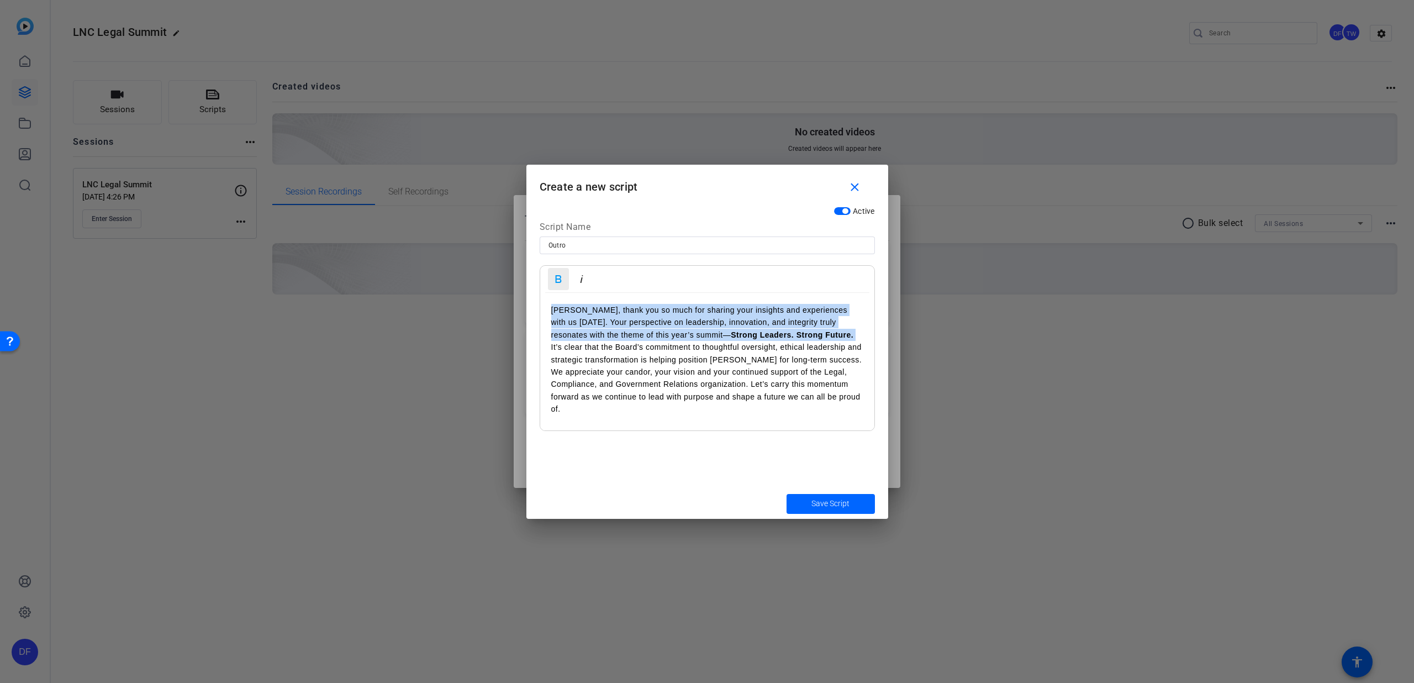
scroll to position [0, 0]
click at [783, 334] on strong "Strong Leaders. Strong Future." at bounding box center [792, 334] width 123 height 9
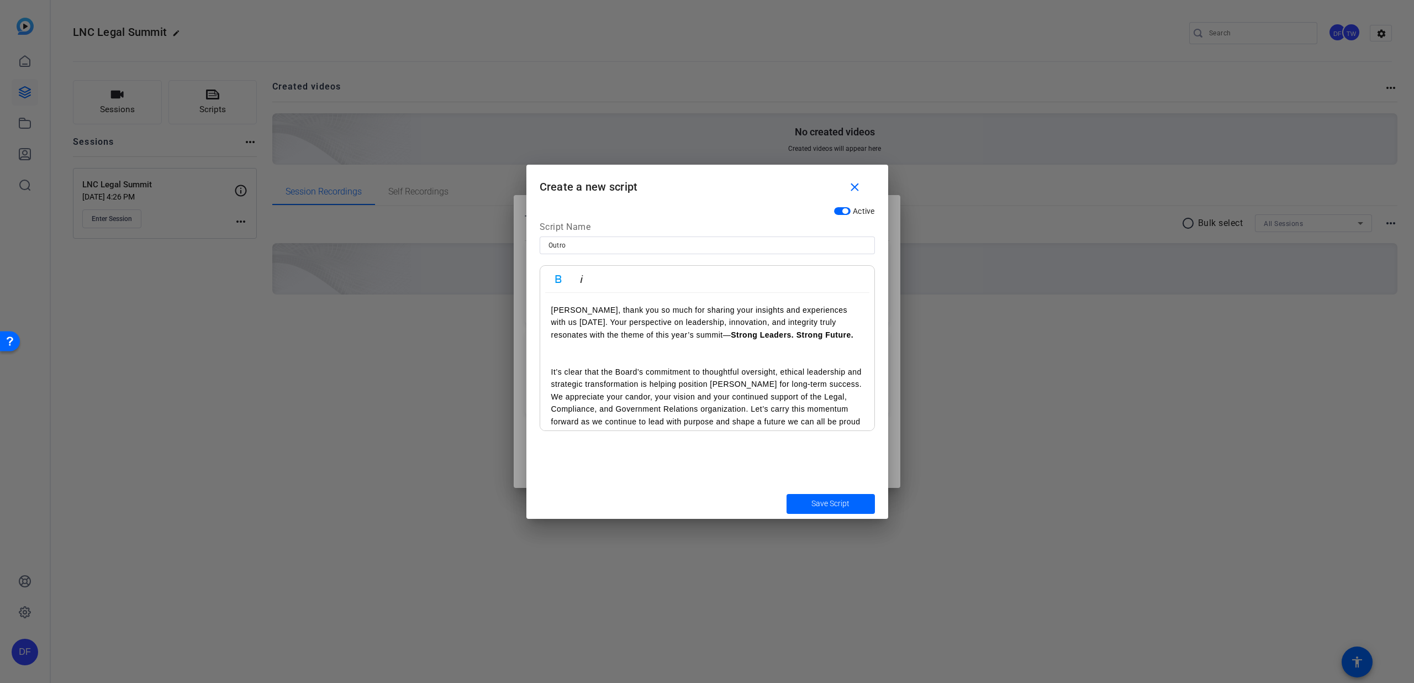
click at [580, 363] on p at bounding box center [707, 353] width 312 height 25
click at [805, 504] on span "submit" at bounding box center [831, 504] width 88 height 27
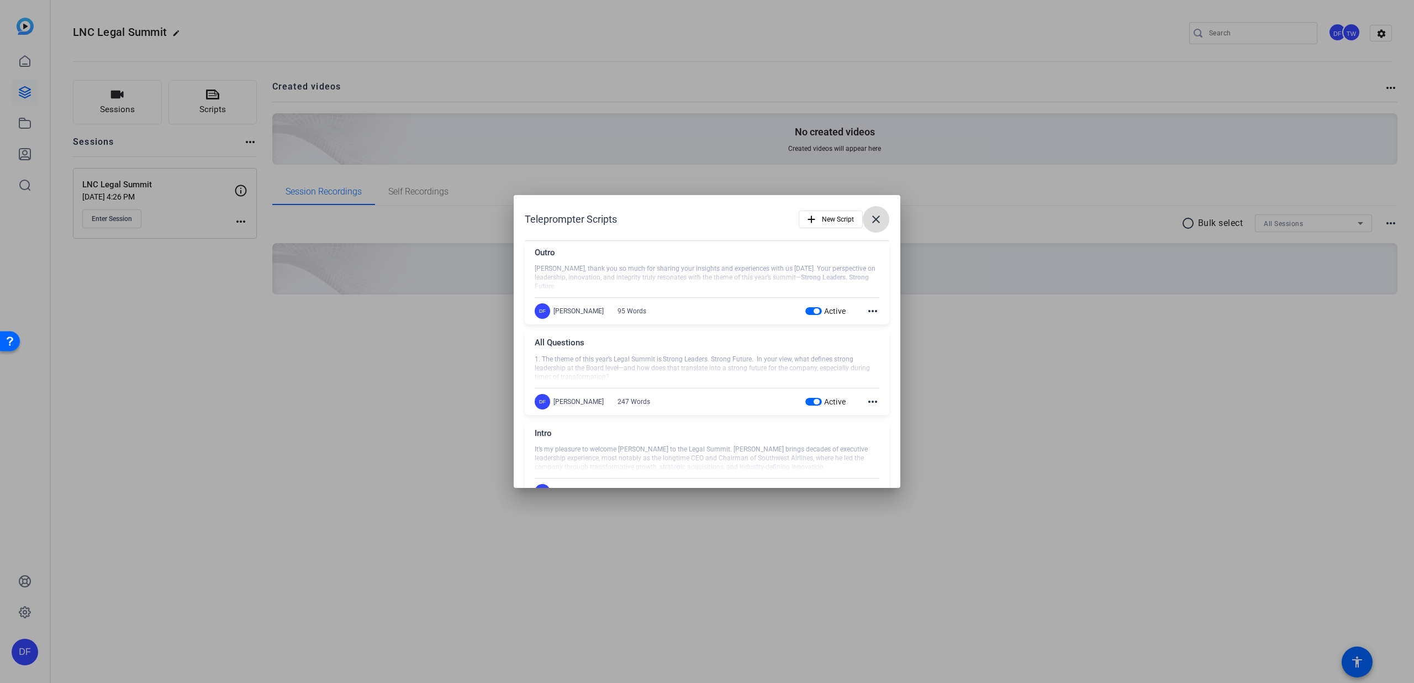
click at [863, 224] on span at bounding box center [876, 219] width 27 height 27
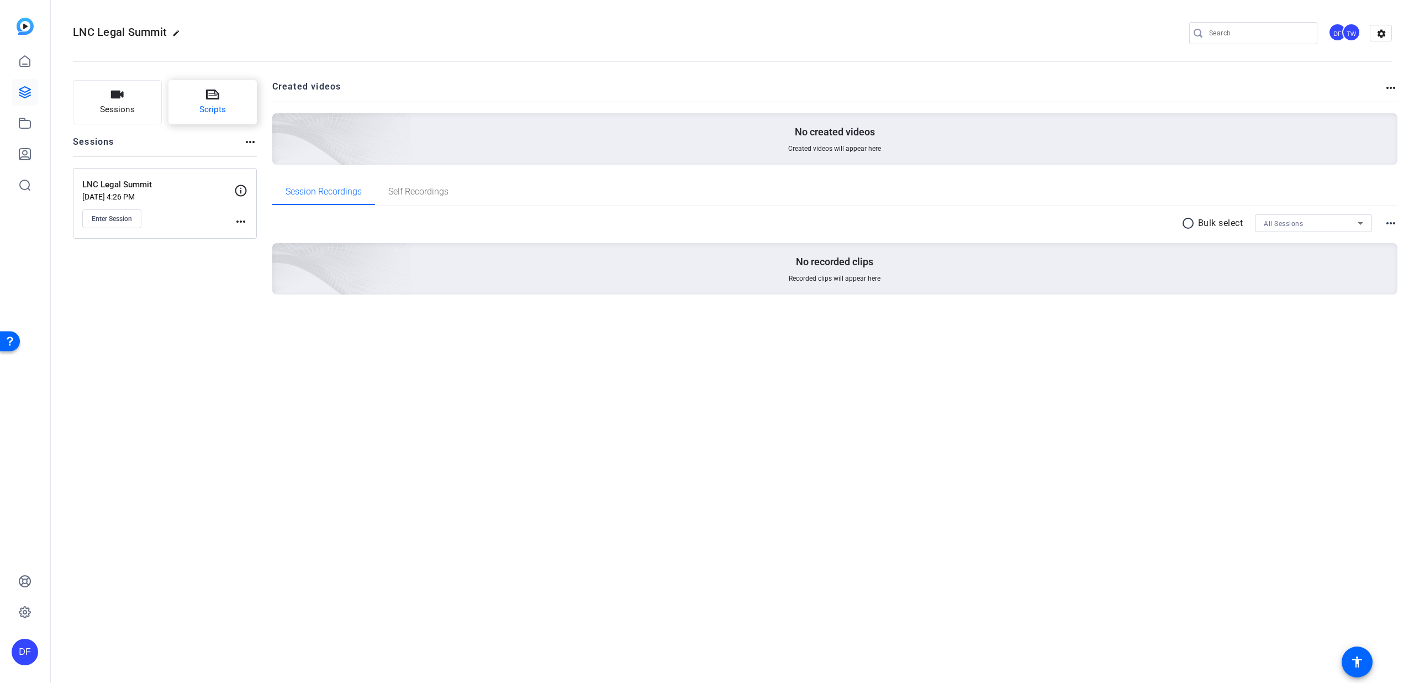
click at [221, 104] on span "Scripts" at bounding box center [212, 109] width 27 height 13
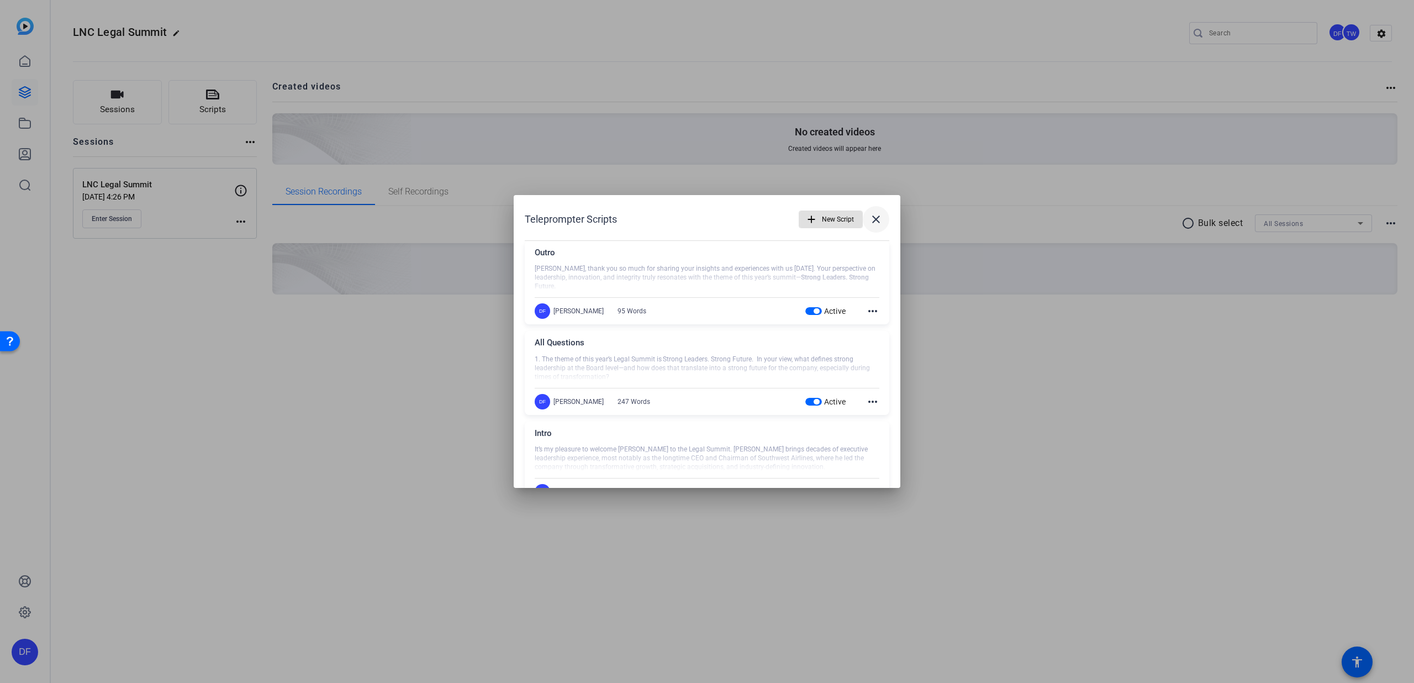
click at [863, 218] on span at bounding box center [876, 219] width 27 height 27
